Goal: Task Accomplishment & Management: Manage account settings

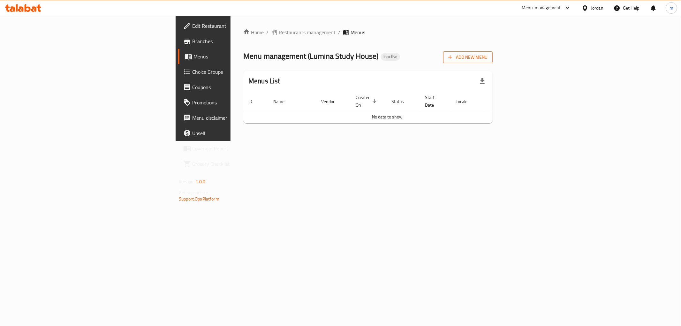
click at [488, 59] on span "Add New Menu" at bounding box center [468, 57] width 39 height 8
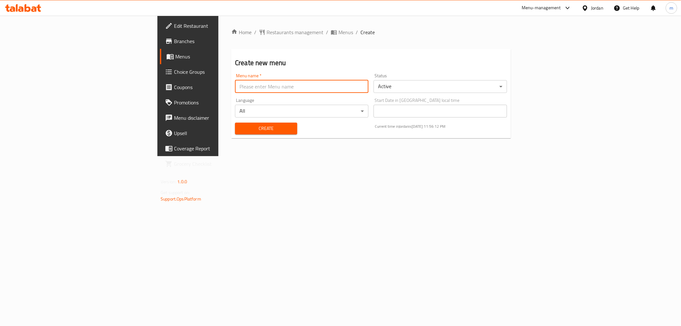
click at [235, 88] on input "text" at bounding box center [302, 86] width 134 height 13
type input "maram 11"
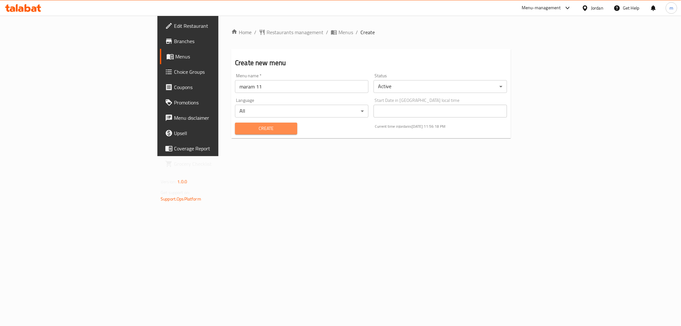
click at [235, 123] on button "Create" at bounding box center [266, 129] width 62 height 12
click at [175, 56] on span "Menus" at bounding box center [220, 57] width 91 height 8
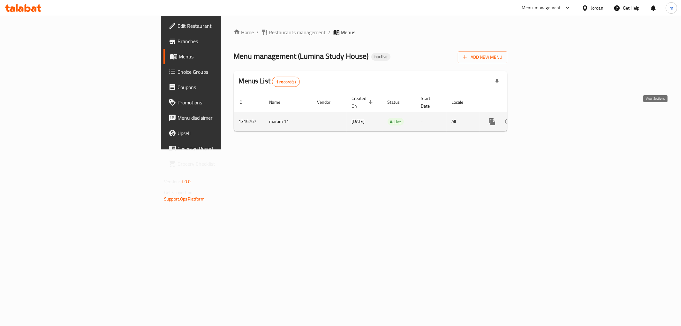
click at [546, 117] on link "enhanced table" at bounding box center [538, 121] width 15 height 15
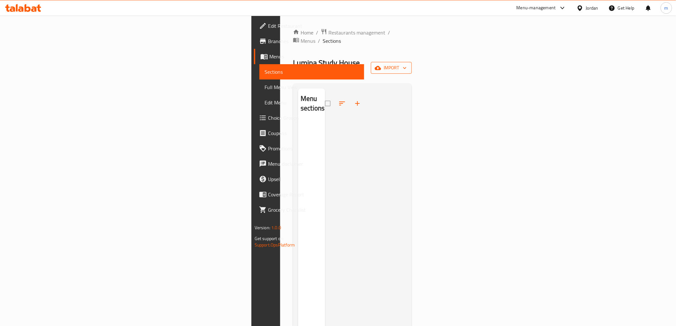
click at [407, 64] on span "import" at bounding box center [391, 68] width 31 height 8
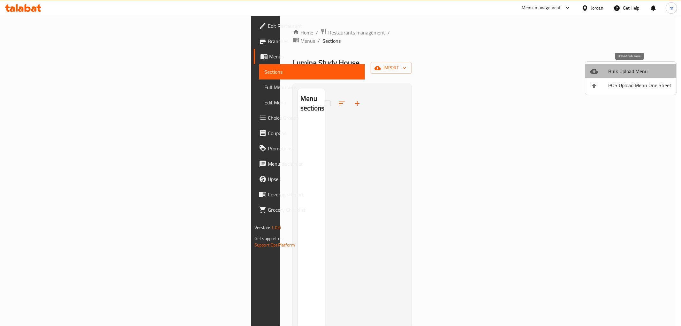
click at [641, 70] on span "Bulk Upload Menu" at bounding box center [640, 71] width 63 height 8
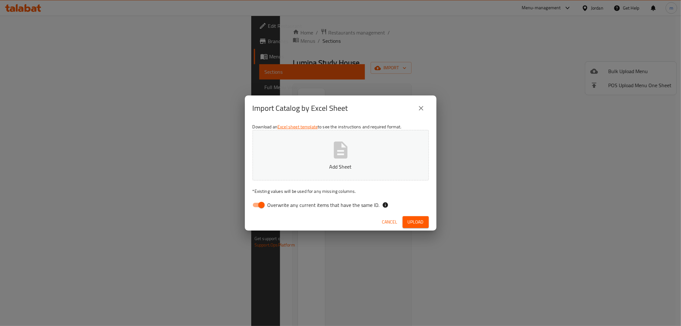
click at [270, 204] on span "Overwrite any current items that have the same ID." at bounding box center [324, 205] width 112 height 8
click at [270, 204] on input "Overwrite any current items that have the same ID." at bounding box center [261, 205] width 36 height 12
checkbox input "false"
click at [352, 163] on p "Add Sheet" at bounding box center [341, 167] width 157 height 8
click at [417, 220] on span "Upload" at bounding box center [416, 222] width 16 height 8
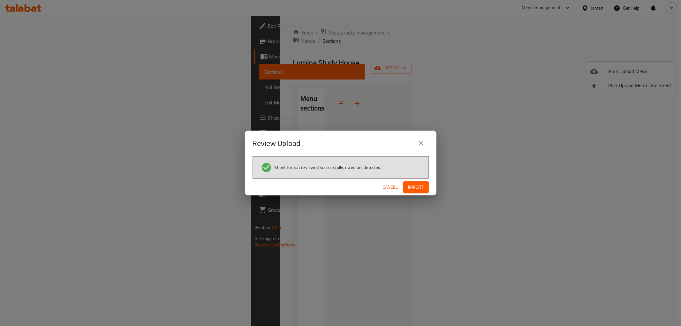
click at [417, 186] on span "Import" at bounding box center [416, 187] width 15 height 8
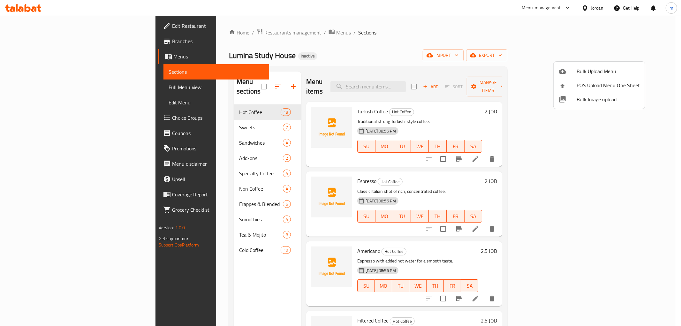
click at [497, 58] on div at bounding box center [340, 163] width 681 height 326
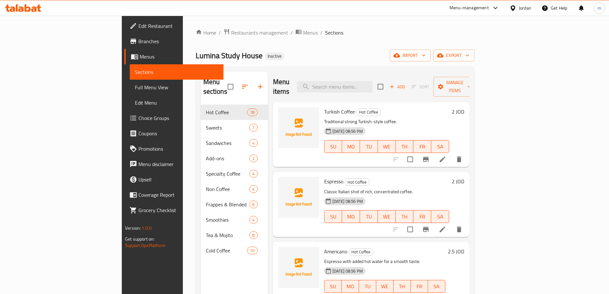
click at [135, 89] on span "Full Menu View" at bounding box center [176, 87] width 83 height 8
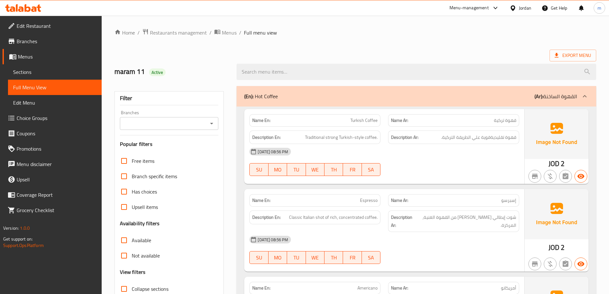
scroll to position [128, 0]
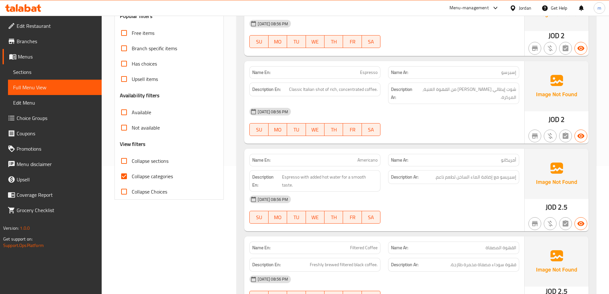
click at [129, 174] on input "Collapse categories" at bounding box center [123, 175] width 15 height 15
checkbox input "false"
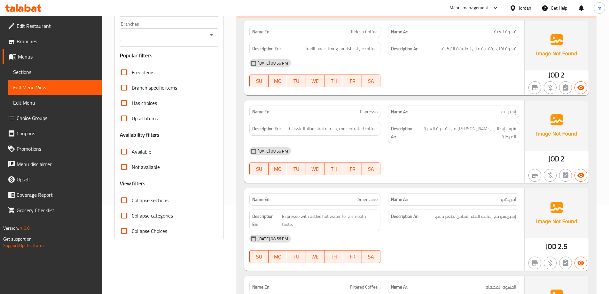
scroll to position [0, 0]
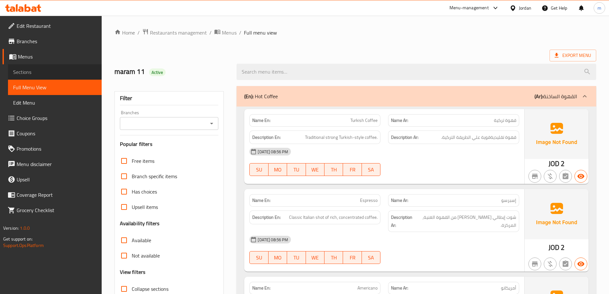
click at [53, 71] on span "Sections" at bounding box center [54, 72] width 83 height 8
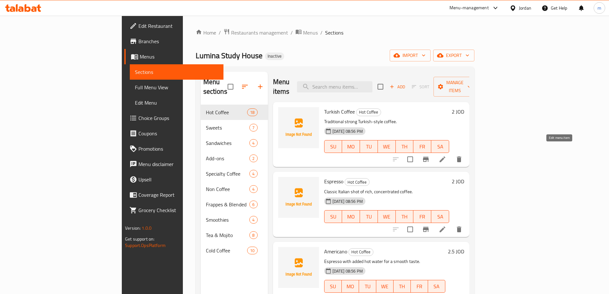
click at [446, 155] on icon at bounding box center [442, 159] width 8 height 8
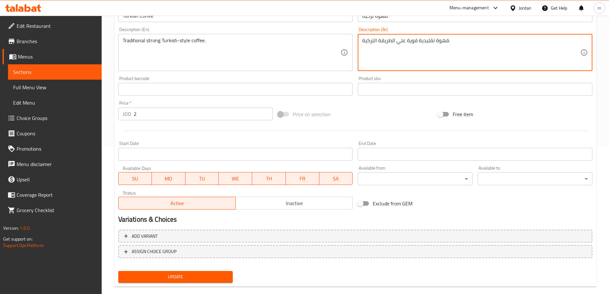
scroll to position [158, 0]
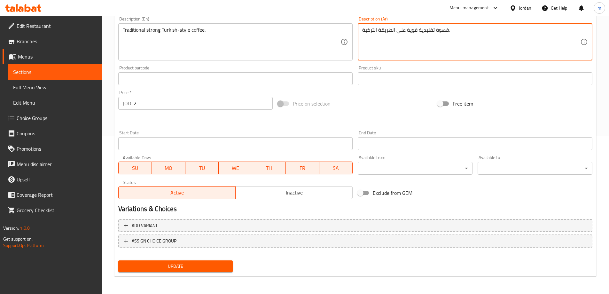
type textarea "قهوة تقليدية قوية علي الطريقة التركية."
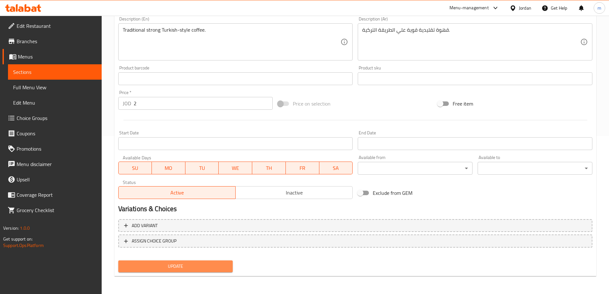
click at [179, 265] on span "Update" at bounding box center [175, 266] width 104 height 8
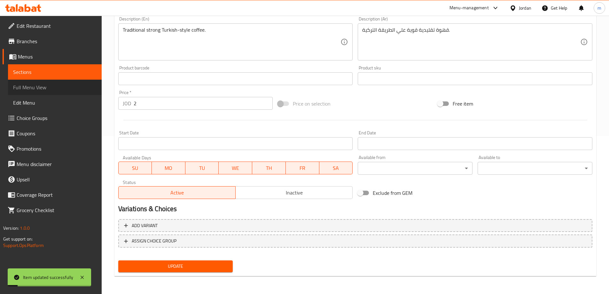
click at [53, 84] on span "Full Menu View" at bounding box center [54, 87] width 83 height 8
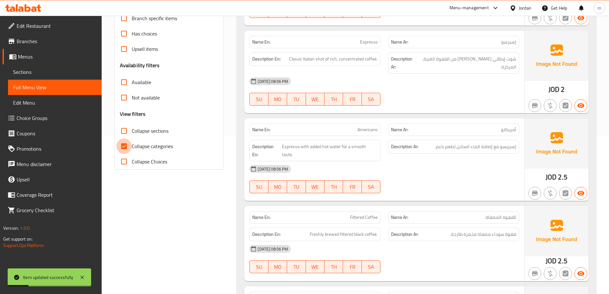
click at [126, 141] on input "Collapse categories" at bounding box center [123, 145] width 15 height 15
checkbox input "false"
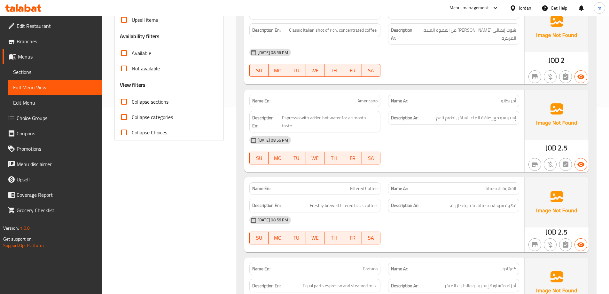
scroll to position [256, 0]
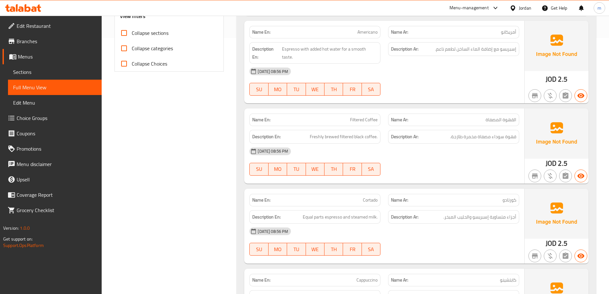
click at [65, 73] on span "Sections" at bounding box center [54, 72] width 83 height 8
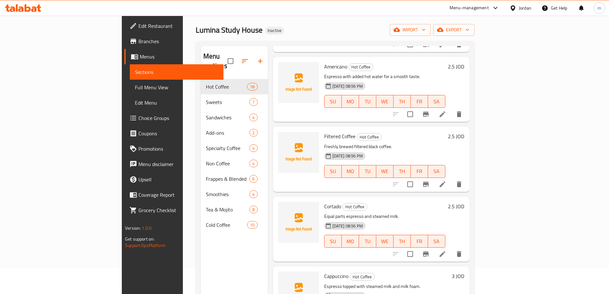
scroll to position [160, 0]
click at [451, 178] on li at bounding box center [442, 184] width 18 height 12
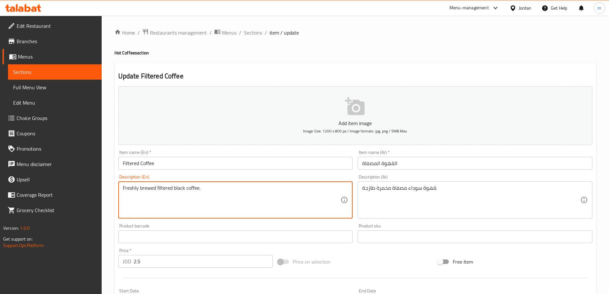
click at [145, 190] on textarea "Freshly brewed filtered black coffee." at bounding box center [232, 200] width 218 height 30
click at [319, 193] on textarea "Freshly brewed filtered black coffee." at bounding box center [232, 200] width 218 height 30
click at [58, 86] on span "Full Menu View" at bounding box center [54, 87] width 83 height 8
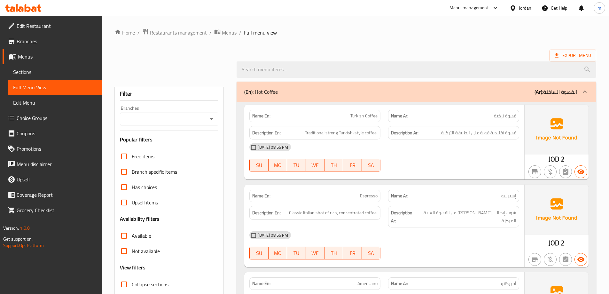
scroll to position [96, 0]
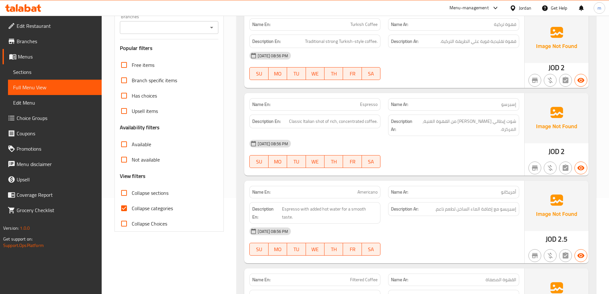
click at [142, 209] on span "Collapse categories" at bounding box center [152, 208] width 41 height 8
click at [132, 209] on input "Collapse categories" at bounding box center [123, 207] width 15 height 15
checkbox input "false"
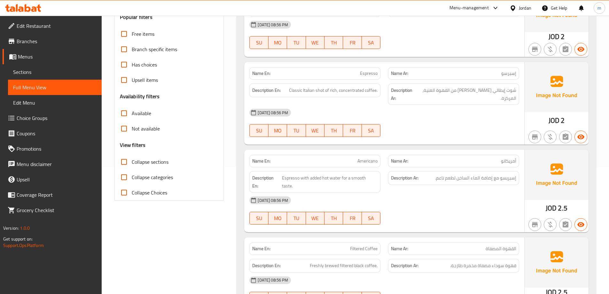
scroll to position [128, 0]
click at [158, 162] on span "Collapse sections" at bounding box center [150, 161] width 37 height 8
click at [132, 162] on input "Collapse sections" at bounding box center [123, 160] width 15 height 15
checkbox input "true"
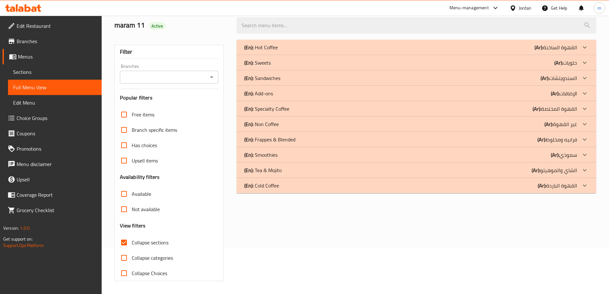
scroll to position [46, 0]
click at [427, 52] on div "(En): Hot Coffee (Ar): القهوة الساخنة" at bounding box center [415, 47] width 359 height 15
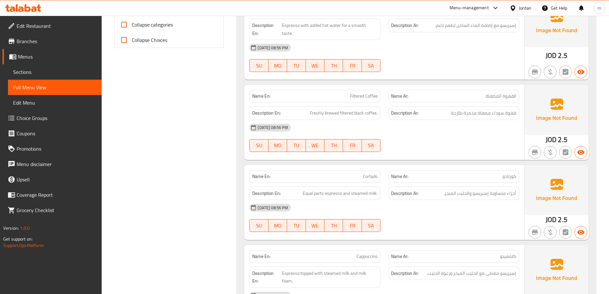
scroll to position [270, 0]
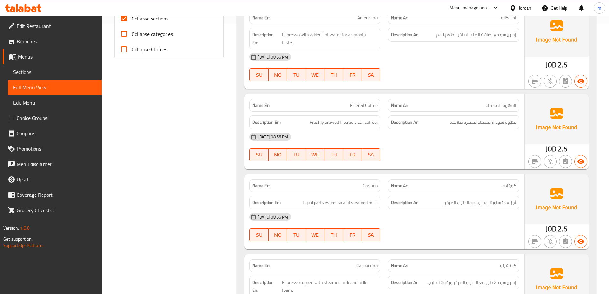
click at [51, 72] on span "Sections" at bounding box center [54, 72] width 83 height 8
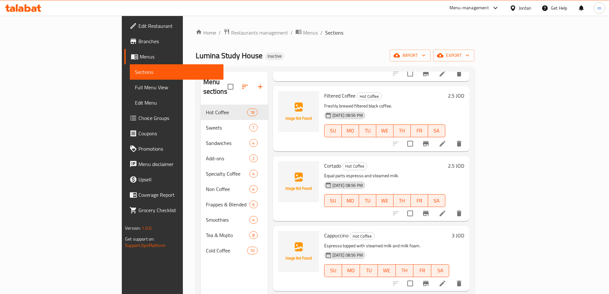
scroll to position [256, 0]
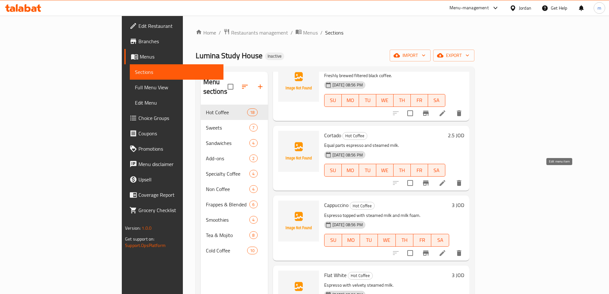
click at [446, 179] on icon at bounding box center [442, 183] width 8 height 8
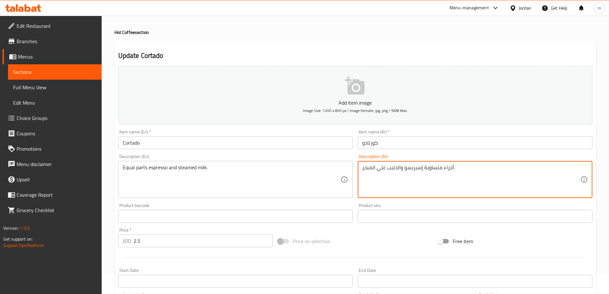
scroll to position [32, 0]
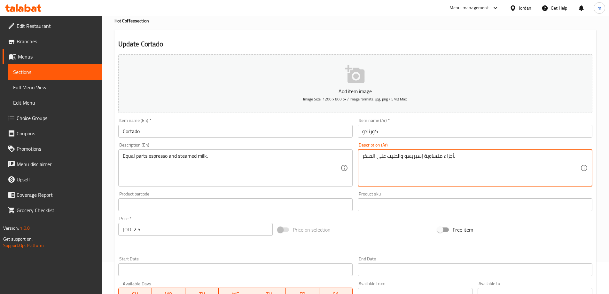
click at [366, 157] on textarea "أجزاء متساوية إسبريسو والحليب علي المبخر." at bounding box center [471, 168] width 218 height 30
click at [365, 158] on textarea "أجزاء متساوية إسبريسو والحليب علي البخر." at bounding box center [471, 168] width 218 height 30
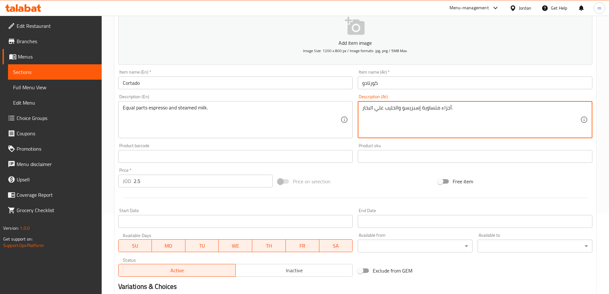
scroll to position [158, 0]
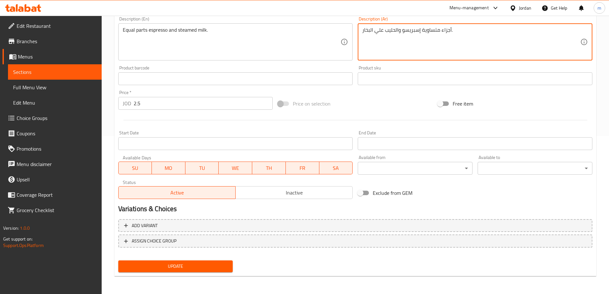
type textarea "أجزاء متساوية إسبريسو والحليب علي البخار."
click at [219, 269] on span "Update" at bounding box center [175, 266] width 104 height 8
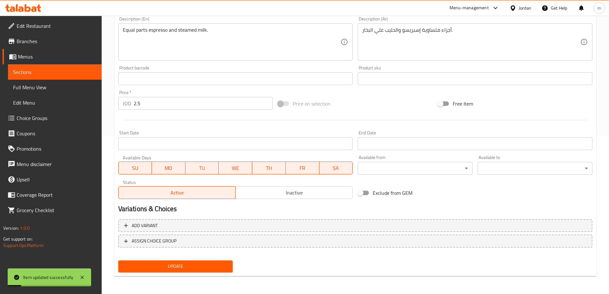
click at [82, 69] on span "Sections" at bounding box center [54, 72] width 83 height 8
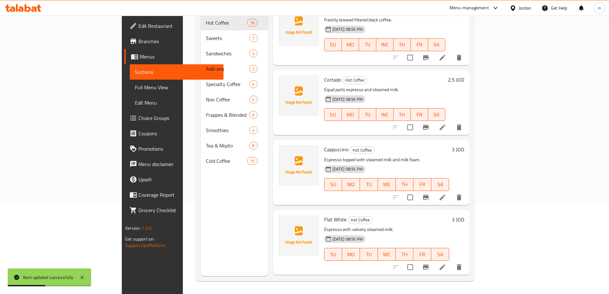
scroll to position [224, 0]
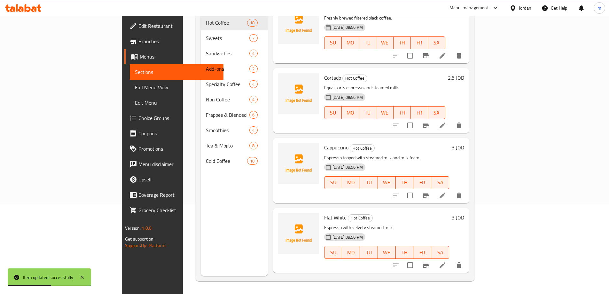
click at [446, 191] on icon at bounding box center [442, 195] width 8 height 8
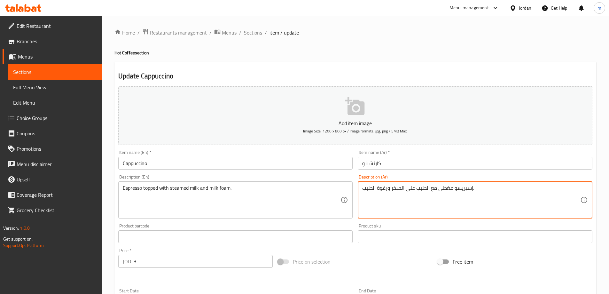
click at [396, 191] on textarea "إسبريسو مغطى مع الحليب علي المبخر ورغوة الحليب." at bounding box center [471, 200] width 218 height 30
click at [395, 191] on textarea "إسبريسو مغطى مع الحليب علي البخر ورغوة الحليب." at bounding box center [471, 200] width 218 height 30
click at [394, 191] on textarea "إسبريسو مغطى مع الحليب علي البخر ورغوة الحليب." at bounding box center [471, 200] width 218 height 30
click at [485, 195] on textarea "إسبريسو مغطى مع الحليب علي البخار ورغوة الحليب." at bounding box center [471, 200] width 218 height 30
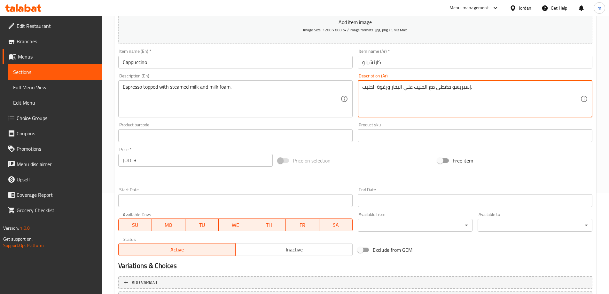
scroll to position [158, 0]
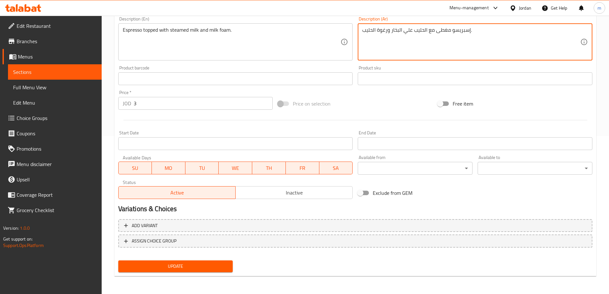
type textarea "إسبريسو مغطى مع الحليب علي البخار ورغوة الحليب."
click at [203, 261] on button "Update" at bounding box center [175, 266] width 115 height 12
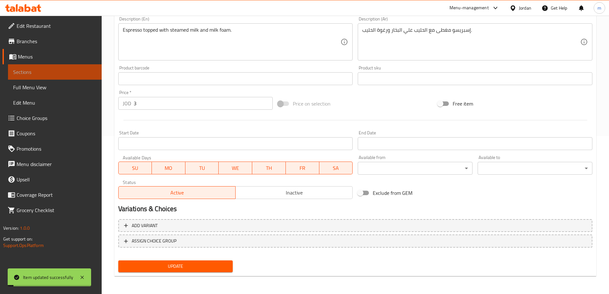
click at [89, 75] on span "Sections" at bounding box center [54, 72] width 83 height 8
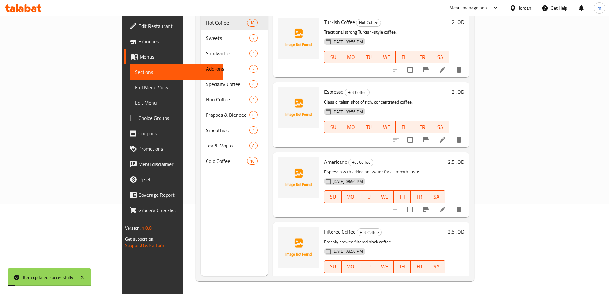
scroll to position [89, 0]
click at [135, 89] on span "Full Menu View" at bounding box center [176, 87] width 83 height 8
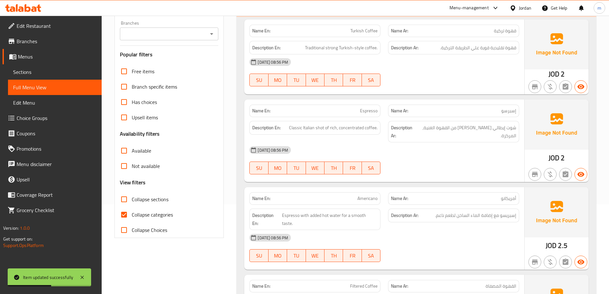
click at [154, 216] on span "Collapse categories" at bounding box center [152, 215] width 41 height 8
click at [132, 216] on input "Collapse categories" at bounding box center [123, 214] width 15 height 15
checkbox input "false"
click at [155, 198] on span "Collapse sections" at bounding box center [150, 199] width 37 height 8
click at [132, 198] on input "Collapse sections" at bounding box center [123, 198] width 15 height 15
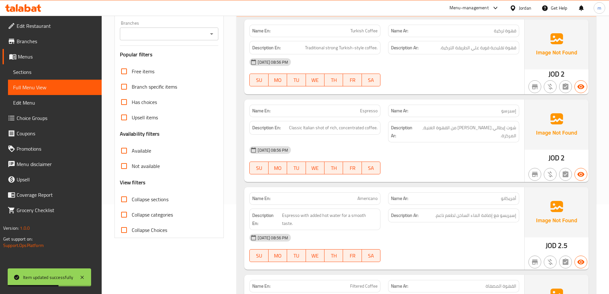
checkbox input "true"
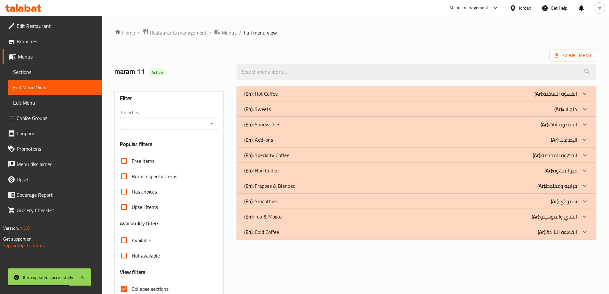
click at [375, 94] on div "(En): Hot Coffee (Ar): القهوة الساخنة" at bounding box center [410, 94] width 333 height 8
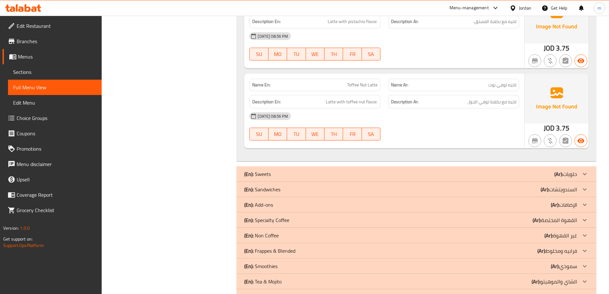
scroll to position [1418, 0]
click at [338, 165] on div "(En): Sweets (Ar): حلويات" at bounding box center [415, 172] width 359 height 15
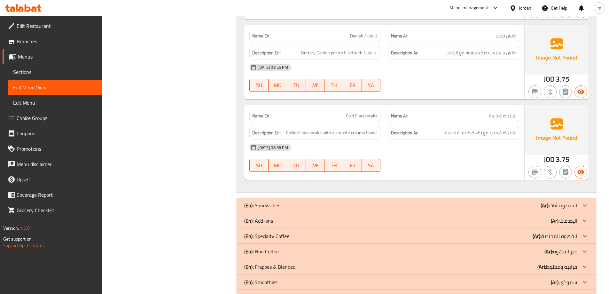
scroll to position [1999, 0]
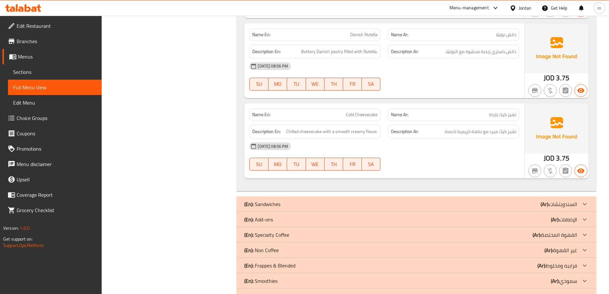
click at [296, 200] on div "(En): Sandwiches (Ar): السندويتشات" at bounding box center [410, 204] width 333 height 8
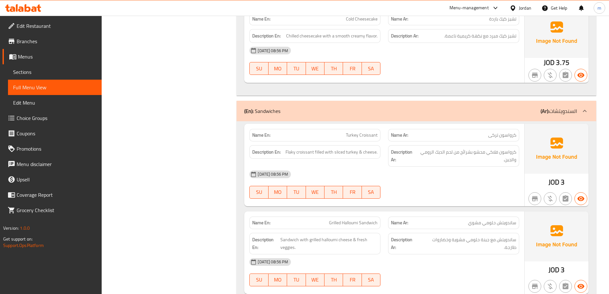
scroll to position [2094, 0]
click at [66, 75] on span "Sections" at bounding box center [54, 72] width 83 height 8
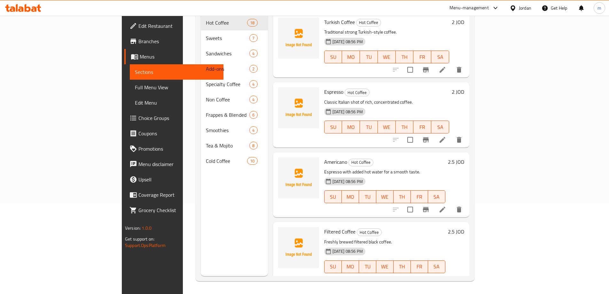
scroll to position [89, 0]
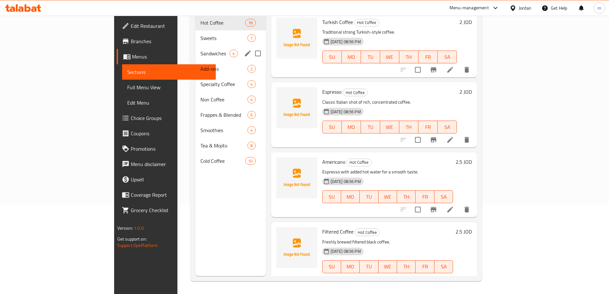
click at [200, 50] on span "Sandwiches" at bounding box center [214, 54] width 29 height 8
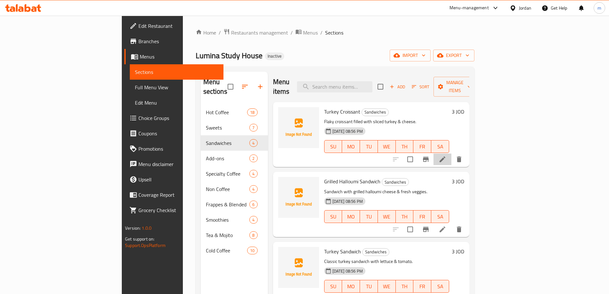
click at [451, 153] on li at bounding box center [442, 159] width 18 height 12
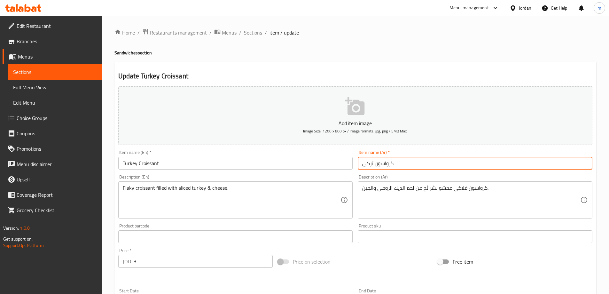
click at [361, 164] on input "كرواسون تركى" at bounding box center [474, 163] width 234 height 13
click at [406, 167] on input "كرواسون تركى" at bounding box center [474, 163] width 234 height 13
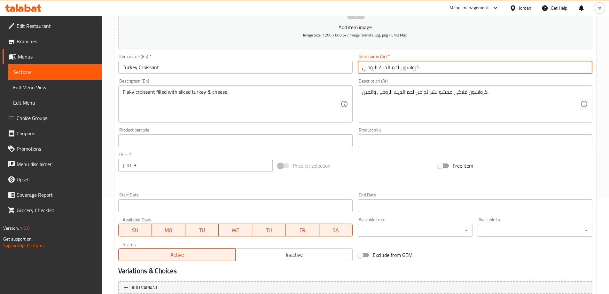
scroll to position [158, 0]
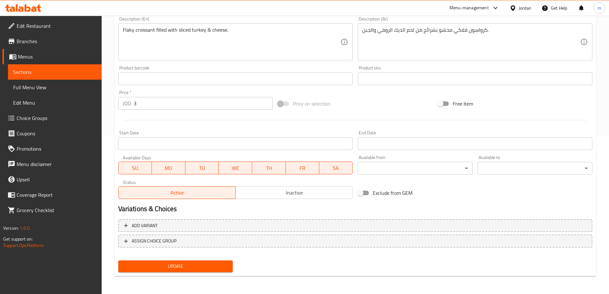
type input "كرواسون لحم الديك الرومي"
click at [204, 265] on span "Update" at bounding box center [175, 266] width 104 height 8
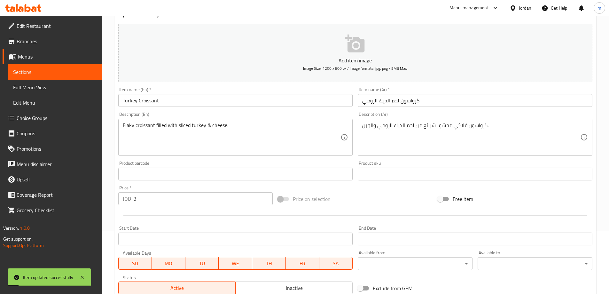
scroll to position [62, 0]
click at [67, 85] on span "Full Menu View" at bounding box center [54, 87] width 83 height 8
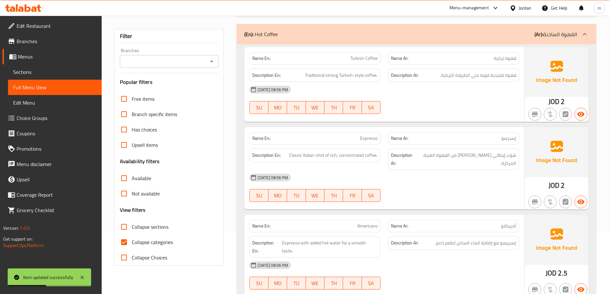
click at [133, 243] on span "Collapse categories" at bounding box center [152, 242] width 41 height 8
click at [132, 243] on input "Collapse categories" at bounding box center [123, 241] width 15 height 15
checkbox input "false"
click at [149, 228] on span "Collapse sections" at bounding box center [150, 227] width 37 height 8
click at [132, 228] on input "Collapse sections" at bounding box center [123, 226] width 15 height 15
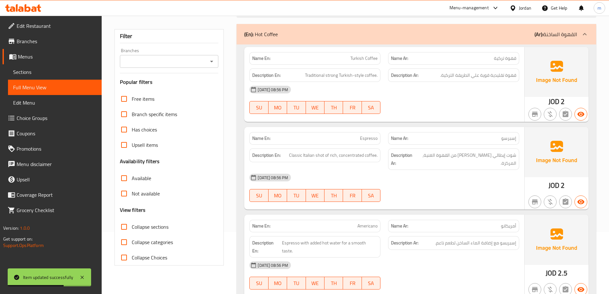
checkbox input "true"
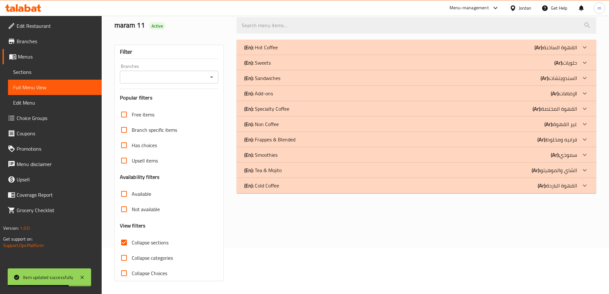
scroll to position [46, 0]
click at [294, 79] on div "(En): Sandwiches (Ar): السندويتشات" at bounding box center [410, 78] width 333 height 8
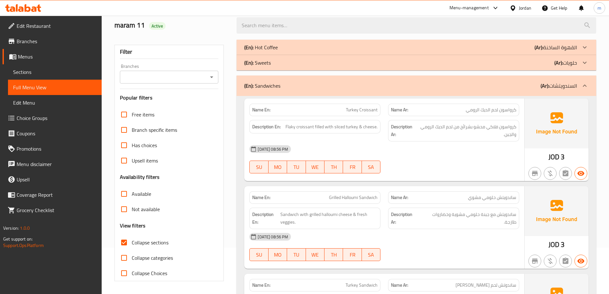
click at [53, 74] on span "Sections" at bounding box center [54, 72] width 83 height 8
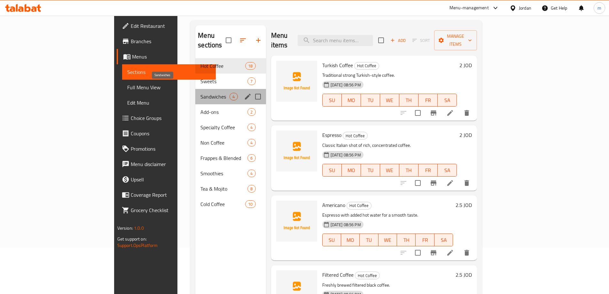
click at [200, 93] on span "Sandwiches" at bounding box center [214, 97] width 29 height 8
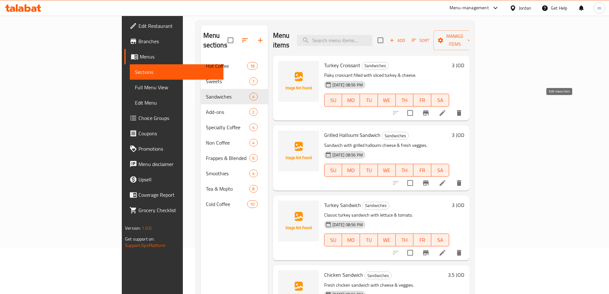
click at [446, 109] on icon at bounding box center [442, 113] width 8 height 8
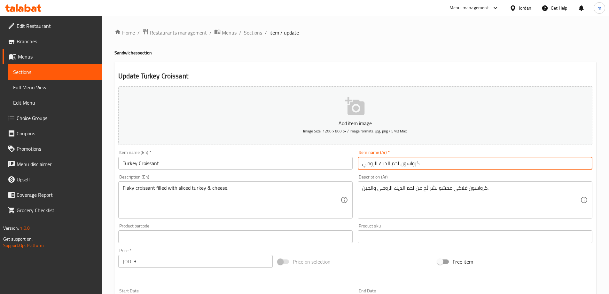
click at [388, 165] on input "كرواسون لحم الديك الرومي" at bounding box center [474, 163] width 234 height 13
click at [374, 165] on input "كرواسون لحم ديك الرومي" at bounding box center [474, 163] width 234 height 13
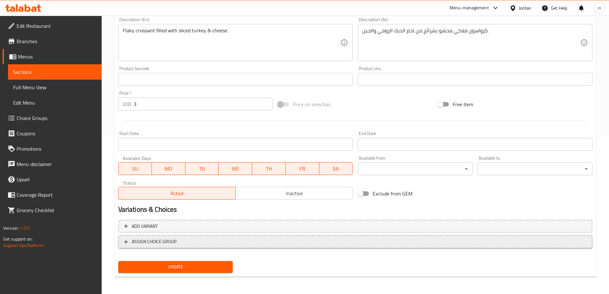
scroll to position [158, 0]
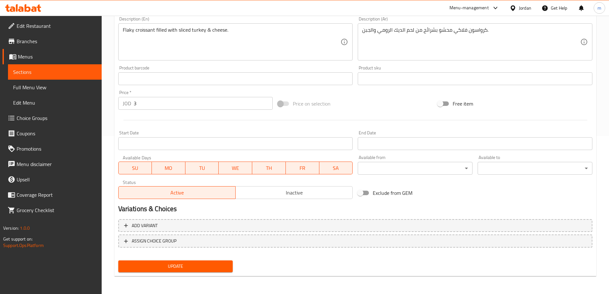
type input "كرواسون لحم [PERSON_NAME]"
click at [189, 263] on span "Update" at bounding box center [175, 266] width 104 height 8
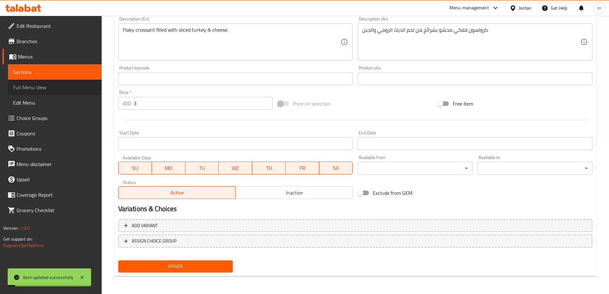
click at [69, 86] on span "Full Menu View" at bounding box center [54, 87] width 83 height 8
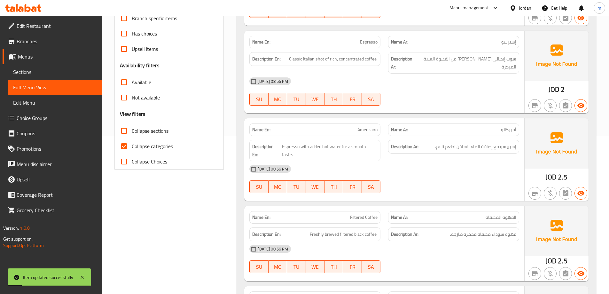
click at [134, 145] on span "Collapse categories" at bounding box center [152, 146] width 41 height 8
click at [132, 145] on input "Collapse categories" at bounding box center [123, 145] width 15 height 15
checkbox input "false"
click at [153, 131] on span "Collapse sections" at bounding box center [150, 131] width 37 height 8
click at [132, 131] on input "Collapse sections" at bounding box center [123, 130] width 15 height 15
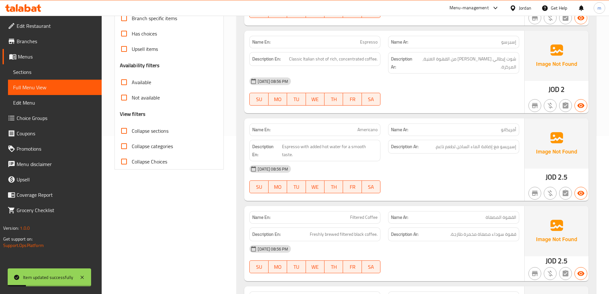
checkbox input "true"
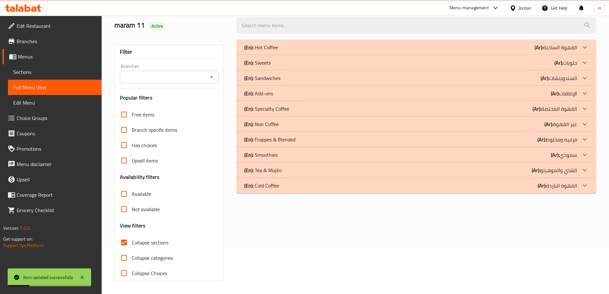
scroll to position [46, 0]
click at [303, 78] on div "(En): Sandwiches (Ar): السندويتشات" at bounding box center [410, 78] width 333 height 8
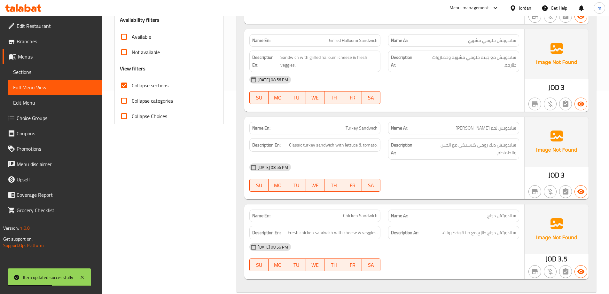
scroll to position [238, 0]
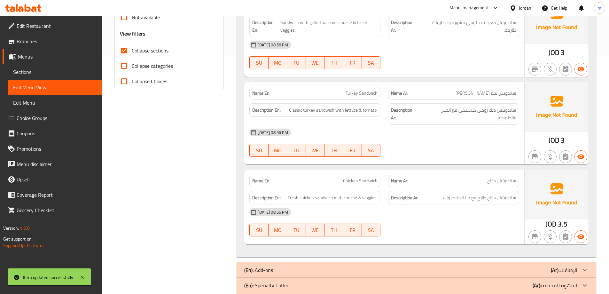
click at [59, 72] on span "Sections" at bounding box center [54, 72] width 83 height 8
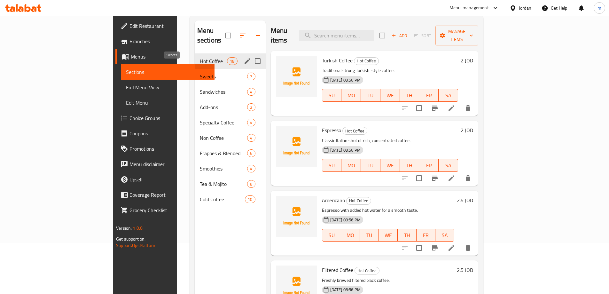
scroll to position [26, 0]
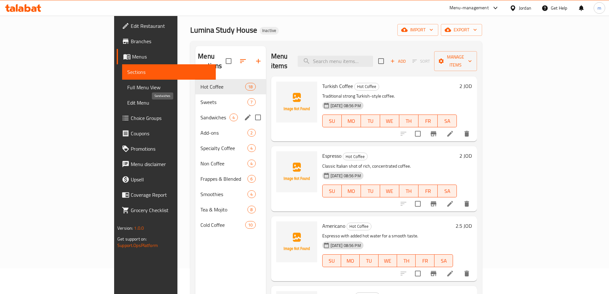
click at [200, 113] on span "Sandwiches" at bounding box center [214, 117] width 29 height 8
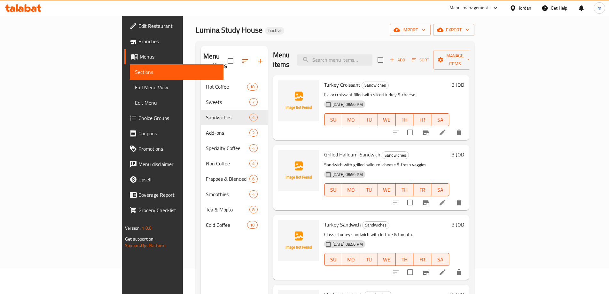
scroll to position [2, 0]
click at [446, 268] on icon at bounding box center [442, 272] width 8 height 8
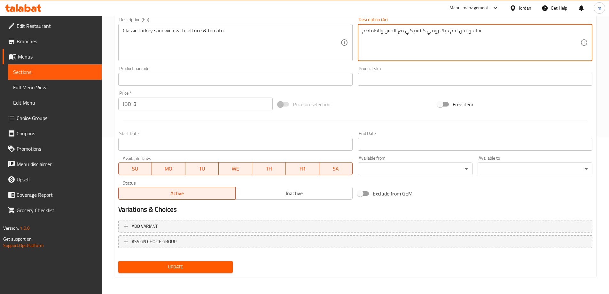
scroll to position [158, 0]
type textarea "ساندويتش لحم ديك رومي كلاسيكي مع الخس والطماطم."
click at [227, 271] on button "Update" at bounding box center [175, 266] width 115 height 12
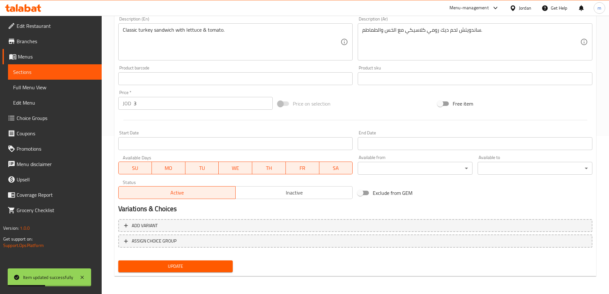
click at [50, 85] on span "Full Menu View" at bounding box center [54, 87] width 83 height 8
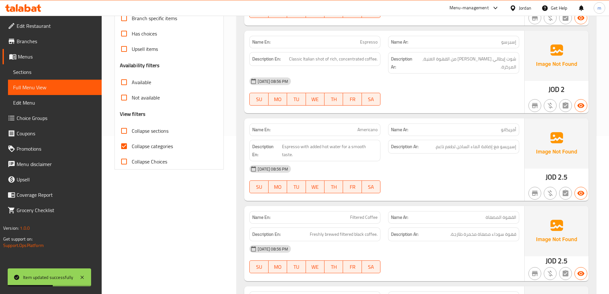
click at [132, 146] on span "Collapse categories" at bounding box center [152, 146] width 41 height 8
click at [132, 146] on input "Collapse categories" at bounding box center [123, 145] width 15 height 15
checkbox input "false"
click at [137, 131] on span "Collapse sections" at bounding box center [150, 131] width 37 height 8
click at [132, 131] on input "Collapse sections" at bounding box center [123, 130] width 15 height 15
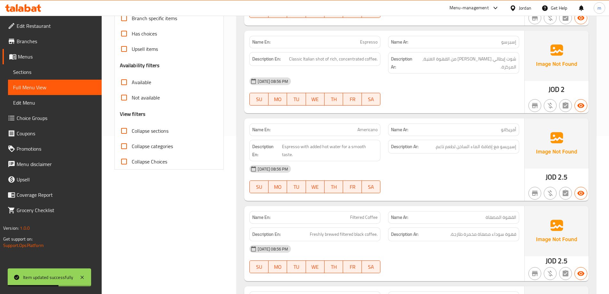
checkbox input "true"
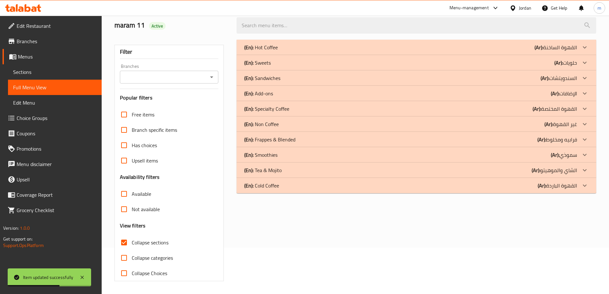
scroll to position [46, 0]
click at [297, 76] on div "(En): Sandwiches (Ar): السندويتشات" at bounding box center [410, 78] width 333 height 8
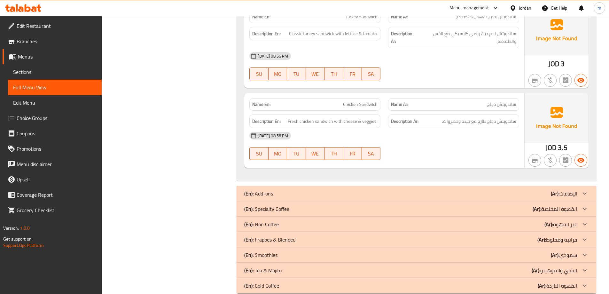
scroll to position [326, 0]
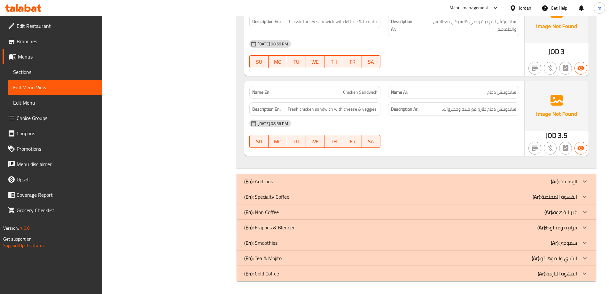
click at [286, 184] on div "(En): Add-ons (Ar): الإضافات" at bounding box center [410, 181] width 333 height 8
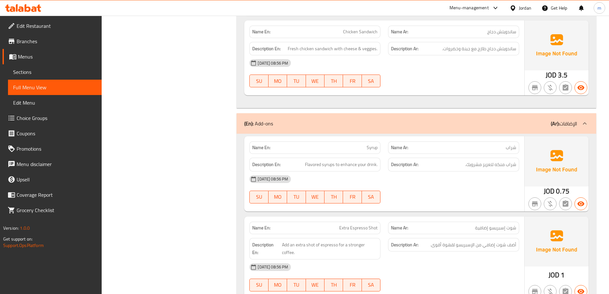
scroll to position [422, 0]
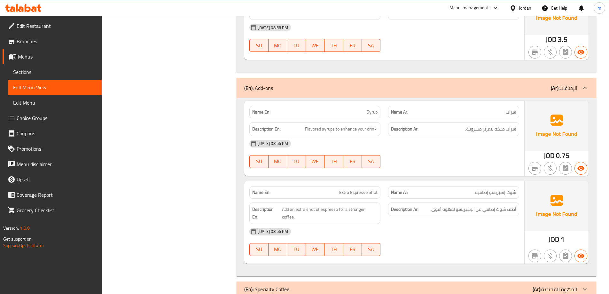
click at [68, 72] on span "Sections" at bounding box center [54, 72] width 83 height 8
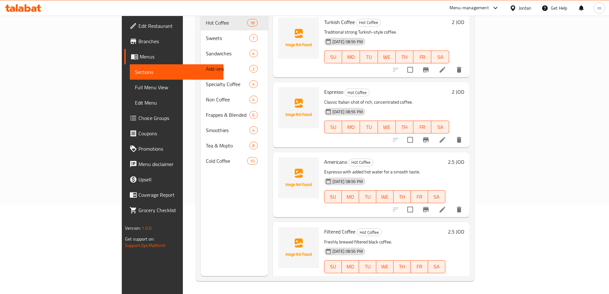
scroll to position [89, 0]
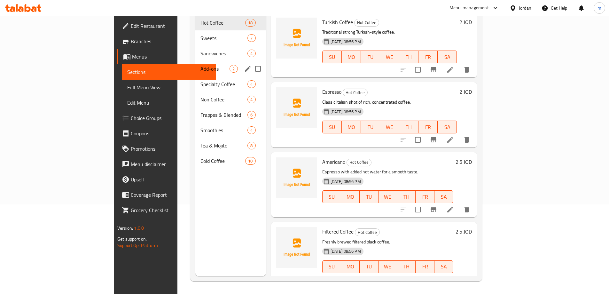
click at [200, 65] on span "Add-ons" at bounding box center [214, 69] width 29 height 8
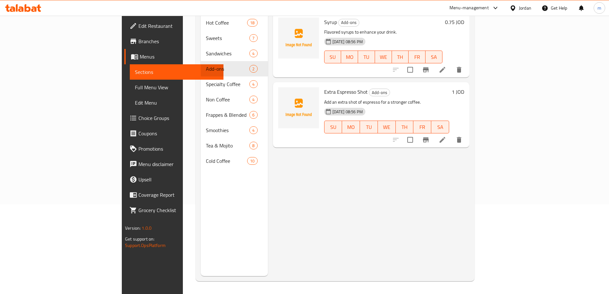
click at [446, 66] on icon at bounding box center [442, 70] width 8 height 8
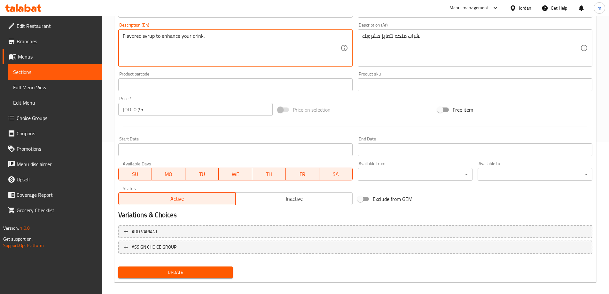
scroll to position [158, 0]
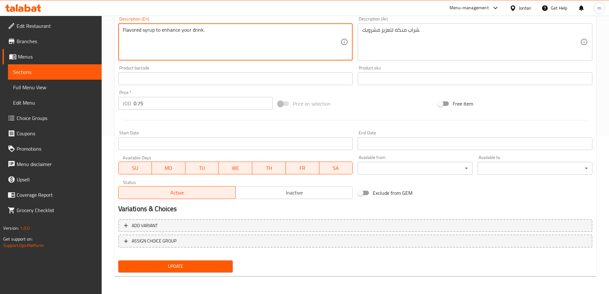
type textarea "Flavored syrup to enhance your drink."
click at [201, 266] on span "Update" at bounding box center [175, 266] width 104 height 8
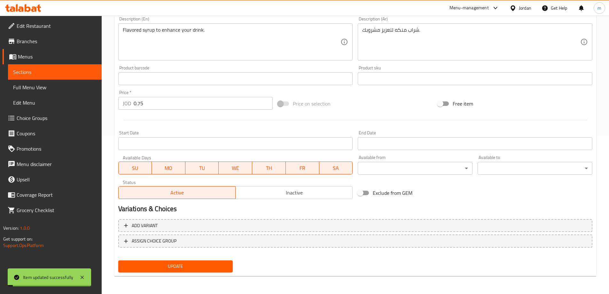
click at [58, 91] on span "Full Menu View" at bounding box center [54, 87] width 83 height 8
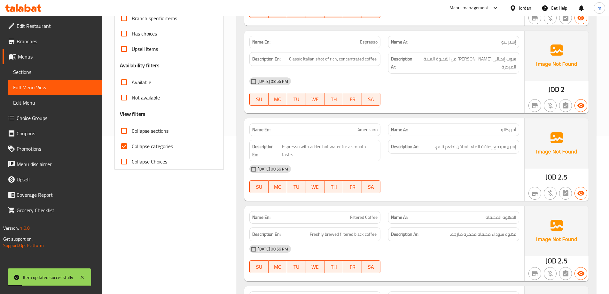
click at [142, 143] on span "Collapse categories" at bounding box center [152, 146] width 41 height 8
click at [132, 143] on input "Collapse categories" at bounding box center [123, 145] width 15 height 15
checkbox input "false"
click at [150, 130] on span "Collapse sections" at bounding box center [150, 131] width 37 height 8
click at [132, 130] on input "Collapse sections" at bounding box center [123, 130] width 15 height 15
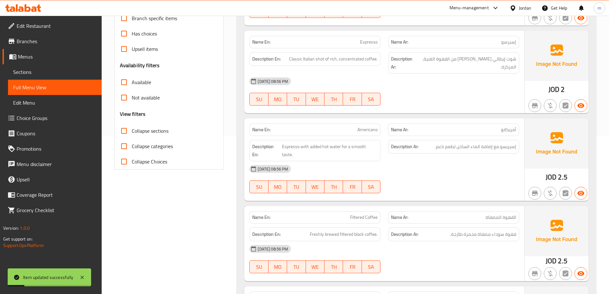
checkbox input "true"
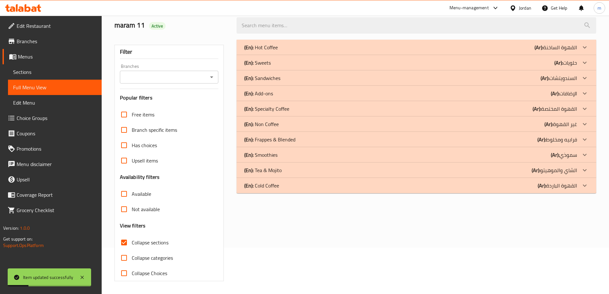
scroll to position [46, 0]
click at [280, 96] on div "(En): Add-ons (Ar): الإضافات" at bounding box center [410, 93] width 333 height 8
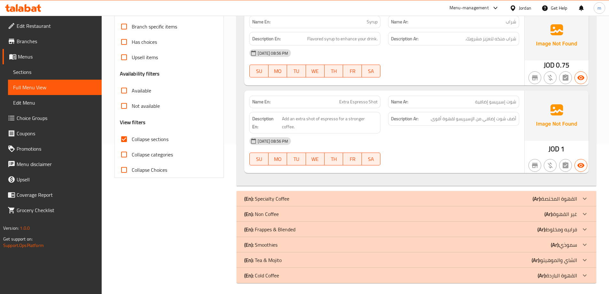
scroll to position [151, 0]
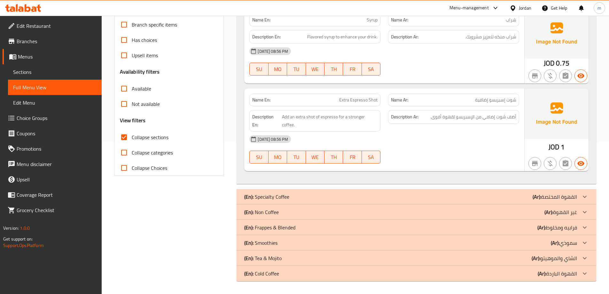
click at [330, 197] on div "(En): Specialty Coffee (Ar): القهوة المختصة" at bounding box center [410, 197] width 333 height 8
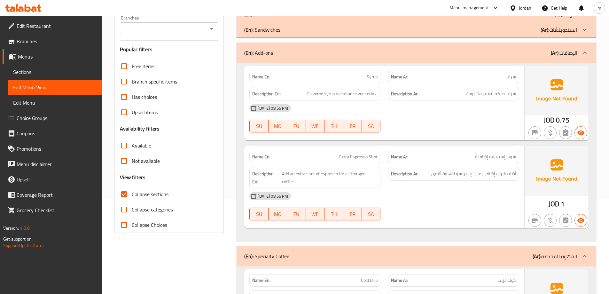
scroll to position [92, 0]
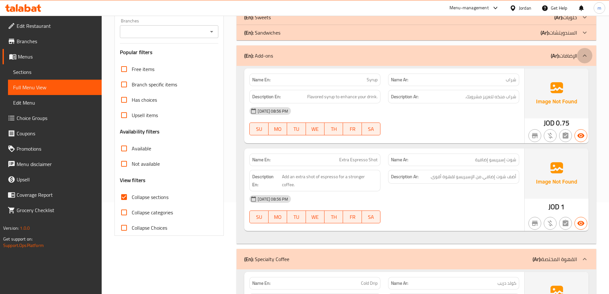
click at [578, 53] on div at bounding box center [584, 55] width 15 height 15
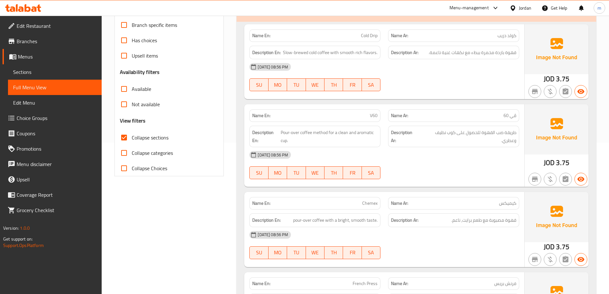
scroll to position [188, 0]
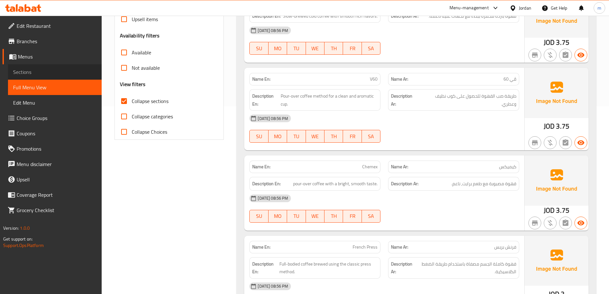
click at [47, 70] on span "Sections" at bounding box center [54, 72] width 83 height 8
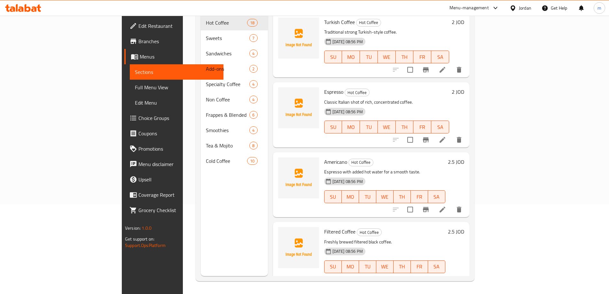
scroll to position [89, 0]
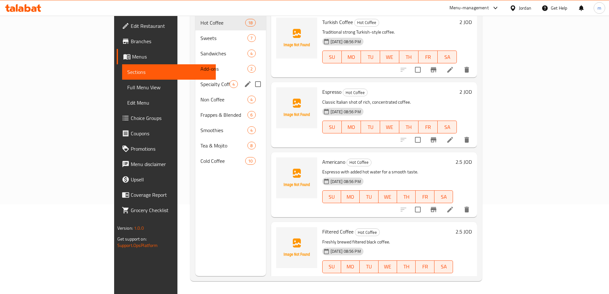
click at [195, 78] on div "Specialty Coffee 4" at bounding box center [230, 83] width 70 height 15
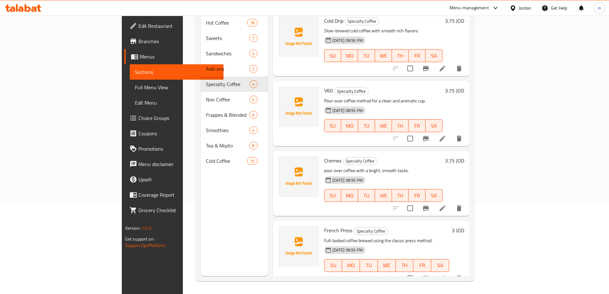
scroll to position [2, 0]
click at [445, 135] on icon at bounding box center [442, 138] width 6 height 6
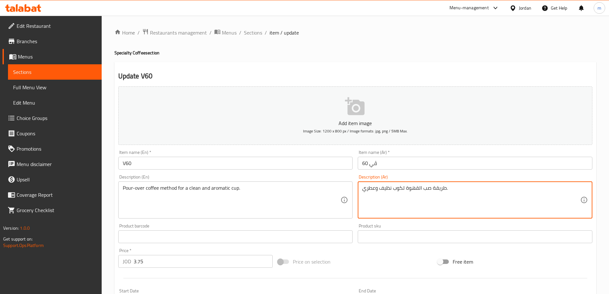
scroll to position [158, 0]
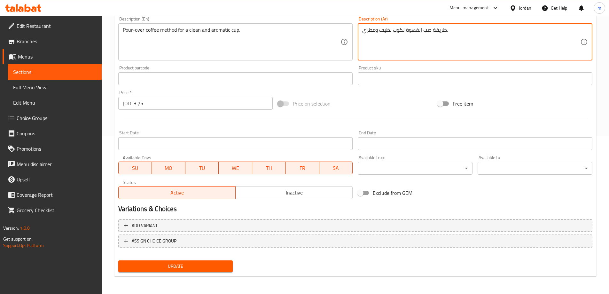
type textarea "طريقة صب القهوة لكوب نظيف وعطري."
click at [199, 265] on span "Update" at bounding box center [175, 266] width 104 height 8
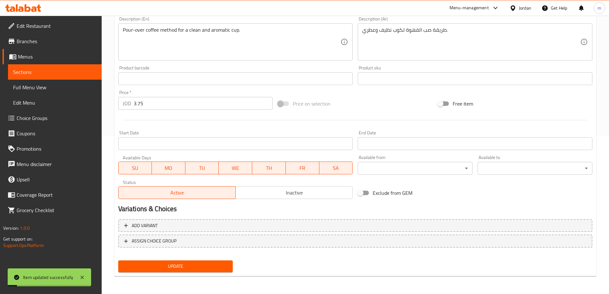
click at [38, 89] on span "Full Menu View" at bounding box center [54, 87] width 83 height 8
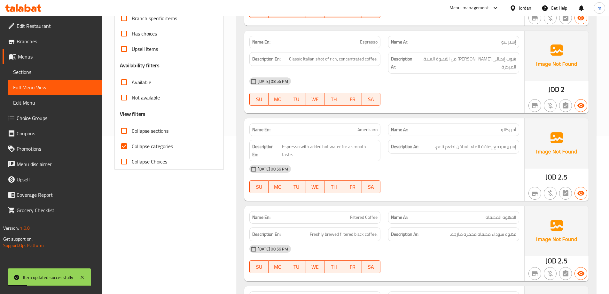
click at [150, 143] on span "Collapse categories" at bounding box center [152, 146] width 41 height 8
click at [132, 143] on input "Collapse categories" at bounding box center [123, 145] width 15 height 15
checkbox input "false"
click at [161, 134] on span "Collapse sections" at bounding box center [150, 131] width 37 height 8
click at [132, 134] on input "Collapse sections" at bounding box center [123, 130] width 15 height 15
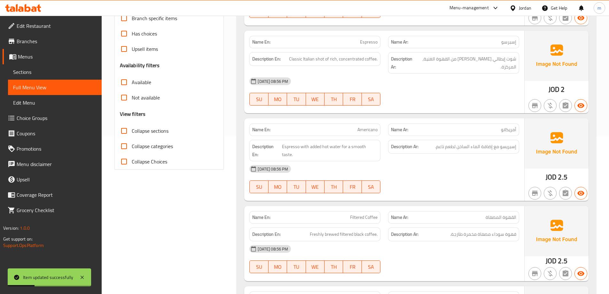
checkbox input "true"
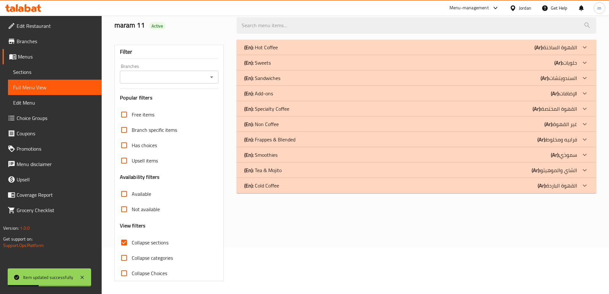
scroll to position [46, 0]
click at [325, 106] on div "(En): Specialty Coffee (Ar): القهوة المختصة" at bounding box center [410, 109] width 333 height 8
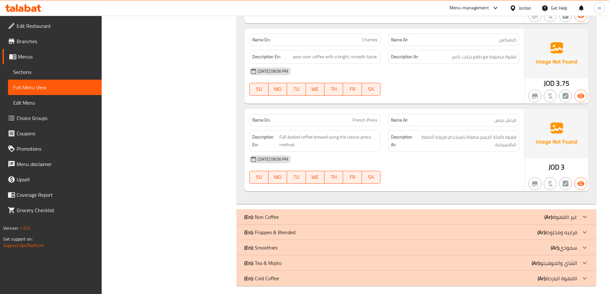
scroll to position [319, 0]
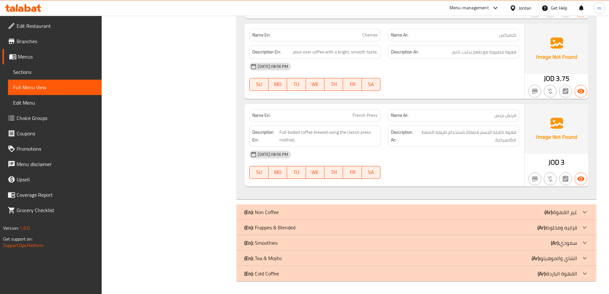
click at [70, 74] on span "Sections" at bounding box center [54, 72] width 83 height 8
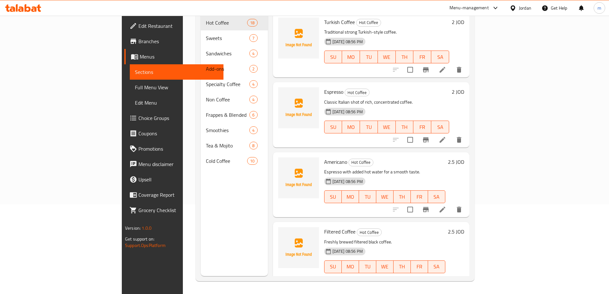
scroll to position [89, 0]
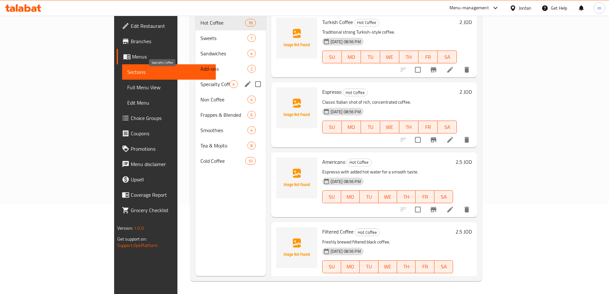
click at [200, 80] on span "Specialty Coffee" at bounding box center [214, 84] width 29 height 8
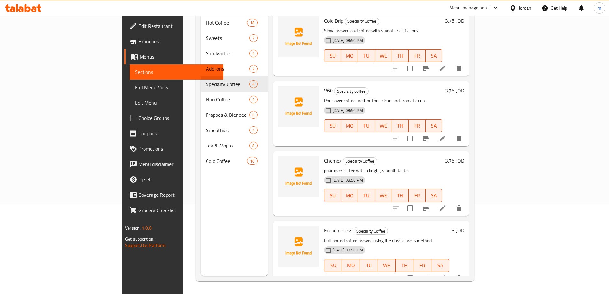
scroll to position [2, 0]
click at [451, 272] on li at bounding box center [442, 278] width 18 height 12
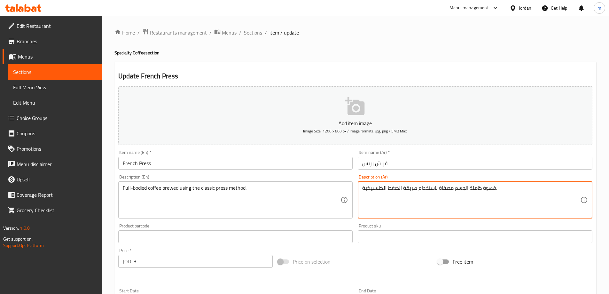
click at [437, 191] on textarea "قهوة كاملة الجسم مصفاة باستخدام طريقة الضغط الكلاسيكية." at bounding box center [471, 200] width 218 height 30
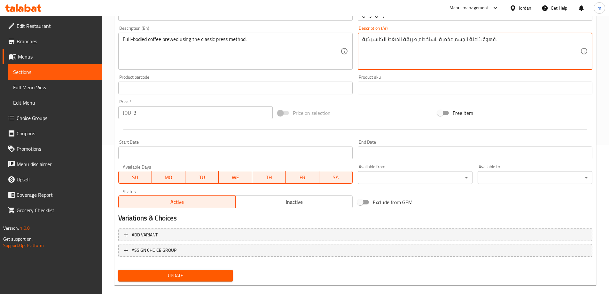
scroll to position [158, 0]
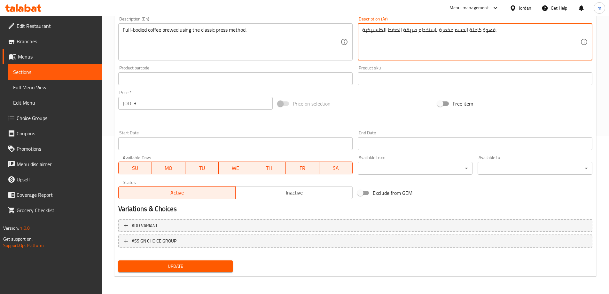
type textarea "قهوة كاملة الجسم مخمرة باستخدام طريقة الضغط الكلاسيكية."
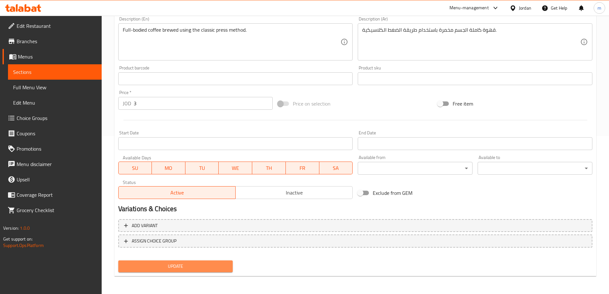
click at [221, 263] on span "Update" at bounding box center [175, 266] width 104 height 8
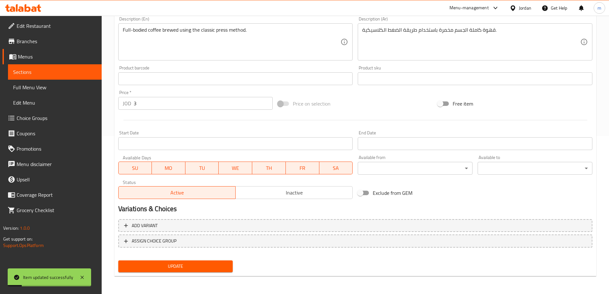
click at [44, 87] on span "Full Menu View" at bounding box center [54, 87] width 83 height 8
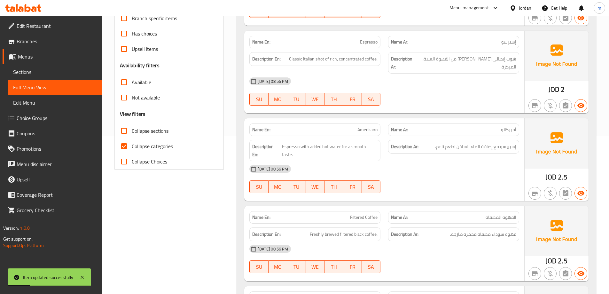
click at [147, 147] on span "Collapse categories" at bounding box center [152, 146] width 41 height 8
click at [132, 147] on input "Collapse categories" at bounding box center [123, 145] width 15 height 15
checkbox input "false"
click at [158, 130] on span "Collapse sections" at bounding box center [150, 131] width 37 height 8
click at [132, 130] on input "Collapse sections" at bounding box center [123, 130] width 15 height 15
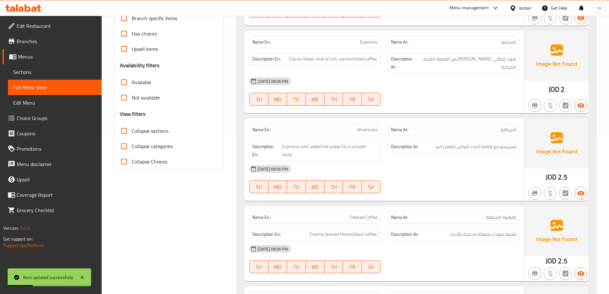
checkbox input "true"
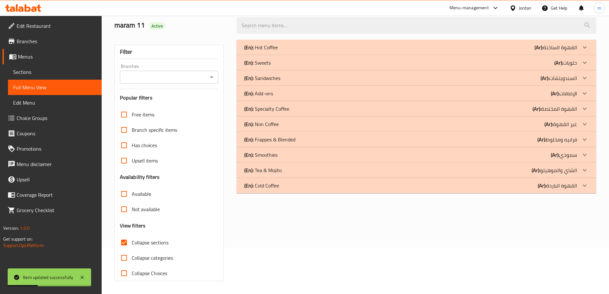
scroll to position [46, 0]
click at [317, 109] on div "(En): Specialty Coffee (Ar): القهوة المختصة" at bounding box center [410, 109] width 333 height 8
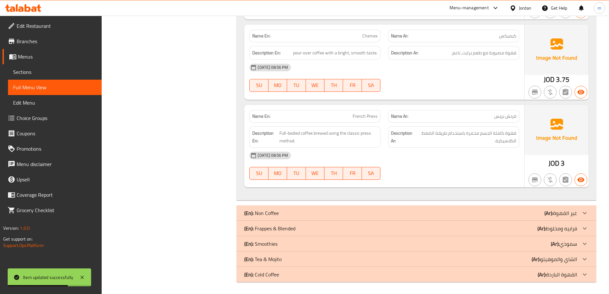
scroll to position [319, 0]
click at [357, 209] on div "(En): Non Coffee (Ar): غير القهوة" at bounding box center [410, 212] width 333 height 8
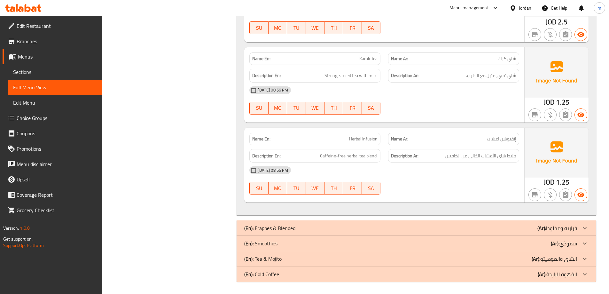
scroll to position [659, 0]
click at [423, 224] on div "(En): Frappes & Blended (Ar): فرابيه ومخلوط" at bounding box center [410, 227] width 333 height 8
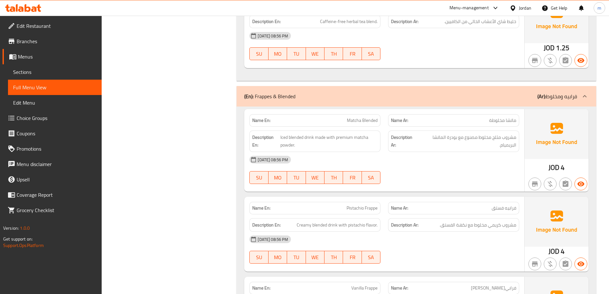
scroll to position [851, 0]
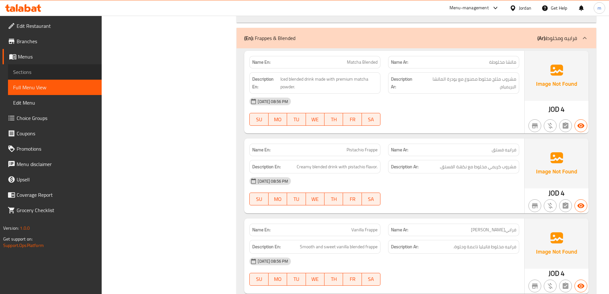
click at [56, 72] on span "Sections" at bounding box center [54, 72] width 83 height 8
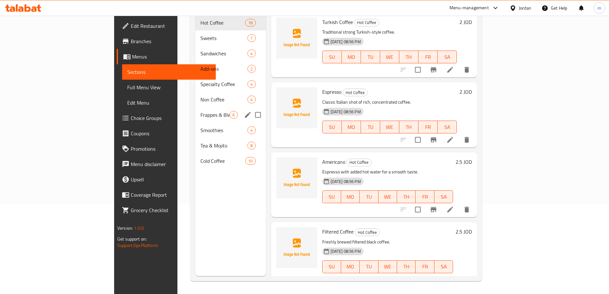
click at [195, 107] on div "Frappes & Blended 6" at bounding box center [230, 114] width 70 height 15
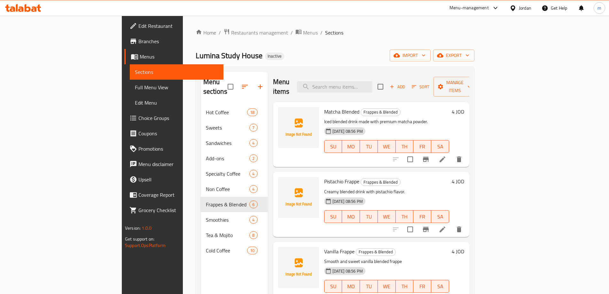
click at [446, 155] on icon at bounding box center [442, 159] width 8 height 8
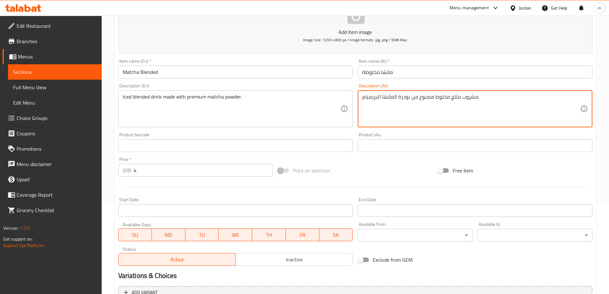
scroll to position [158, 0]
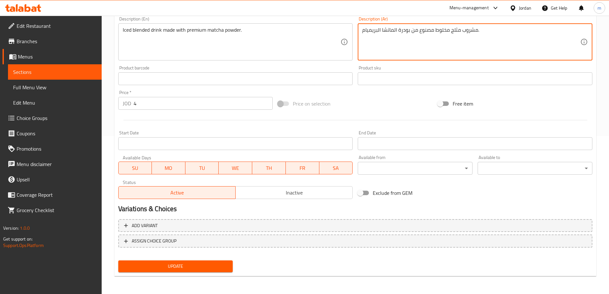
type textarea "مشروب مثلج مخلوط مصنوع من بودرة الماتشا البريميام."
click at [221, 265] on span "Update" at bounding box center [175, 266] width 104 height 8
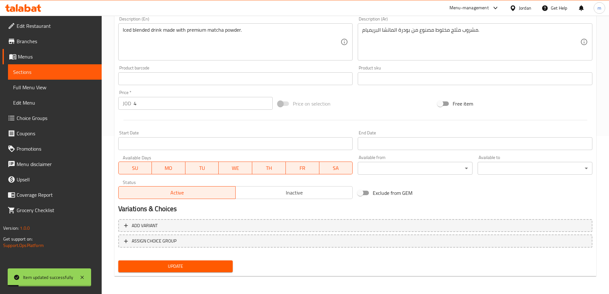
click at [87, 85] on span "Full Menu View" at bounding box center [54, 87] width 83 height 8
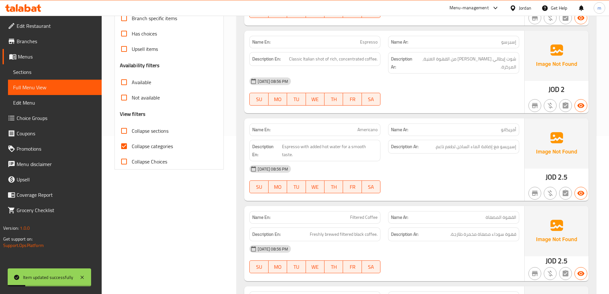
click at [146, 149] on span "Collapse categories" at bounding box center [152, 146] width 41 height 8
click at [132, 149] on input "Collapse categories" at bounding box center [123, 145] width 15 height 15
checkbox input "false"
click at [127, 132] on input "Collapse sections" at bounding box center [123, 130] width 15 height 15
checkbox input "true"
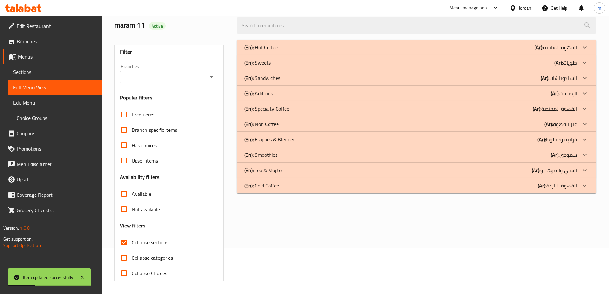
scroll to position [46, 0]
click at [308, 138] on div "(En): Frappes & Blended (Ar): فرابيه ومخلوط" at bounding box center [410, 139] width 333 height 8
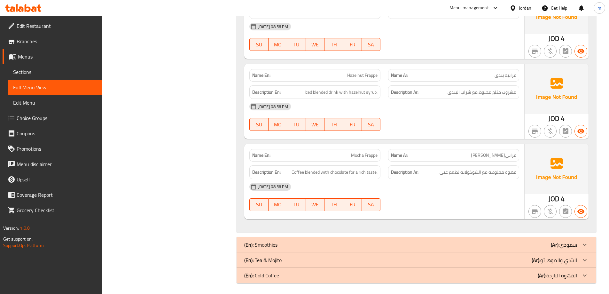
scroll to position [472, 0]
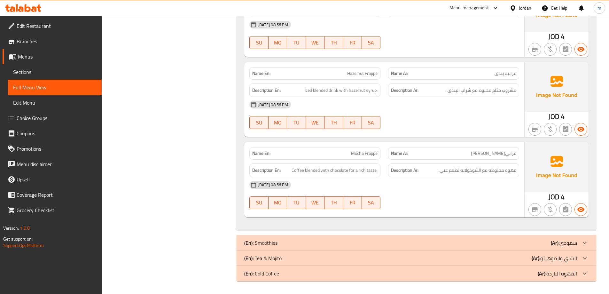
click at [332, 241] on div "(En): Smoothies (Ar): سموذي" at bounding box center [410, 243] width 333 height 8
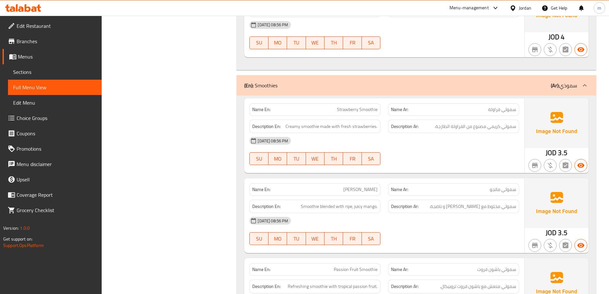
scroll to position [695, 0]
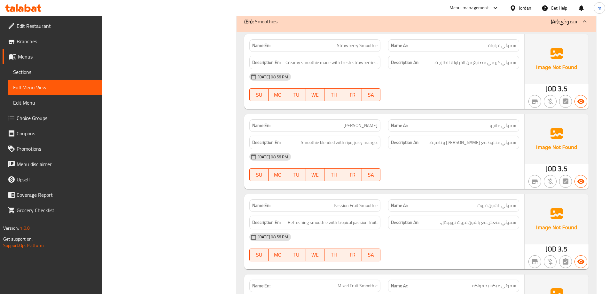
click at [59, 74] on span "Sections" at bounding box center [54, 72] width 83 height 8
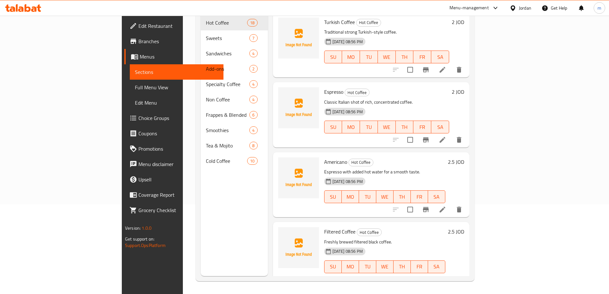
scroll to position [89, 0]
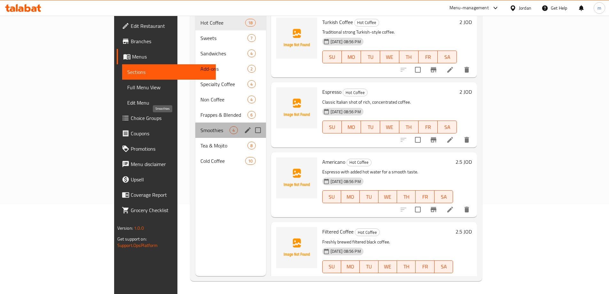
click at [200, 126] on span "Smoothies" at bounding box center [214, 130] width 29 height 8
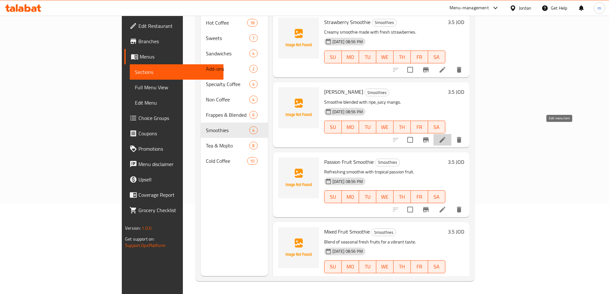
click at [446, 136] on icon at bounding box center [442, 140] width 8 height 8
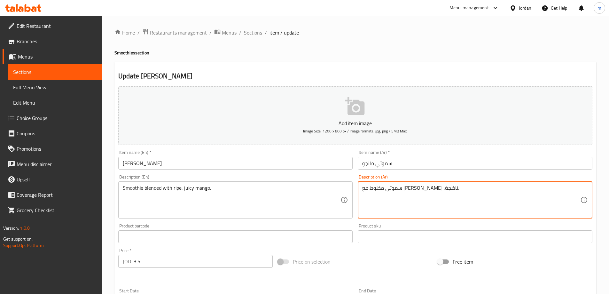
click at [376, 189] on textarea "سموثي مخلوط مع [PERSON_NAME] ,ناضجة." at bounding box center [471, 200] width 218 height 30
click at [377, 189] on textarea "سموثي مخلوط مع [PERSON_NAME] ,ناضجة." at bounding box center [471, 200] width 218 height 30
click at [375, 190] on textarea "سموثي مخلوط مع [PERSON_NAME]ي,ناضجة." at bounding box center [471, 200] width 218 height 30
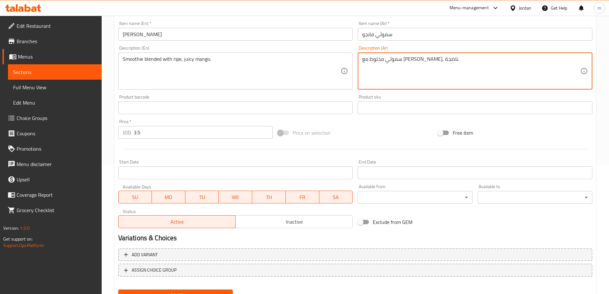
scroll to position [158, 0]
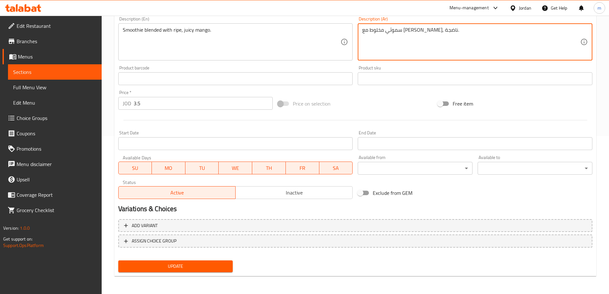
type textarea "سموثي مخلوط مع [PERSON_NAME], ناضجة."
click at [206, 261] on button "Update" at bounding box center [175, 266] width 115 height 12
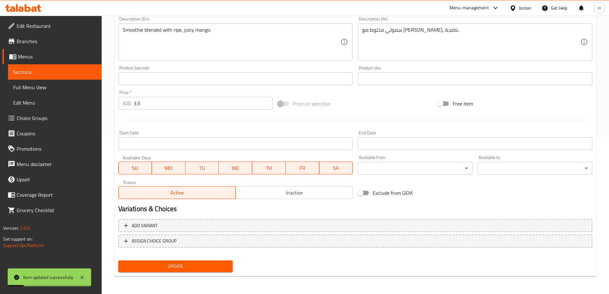
click at [57, 89] on span "Full Menu View" at bounding box center [54, 87] width 83 height 8
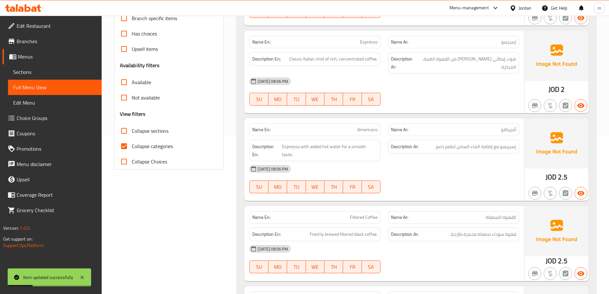
click at [126, 143] on input "Collapse categories" at bounding box center [123, 145] width 15 height 15
checkbox input "false"
click at [125, 130] on input "Collapse sections" at bounding box center [123, 130] width 15 height 15
checkbox input "true"
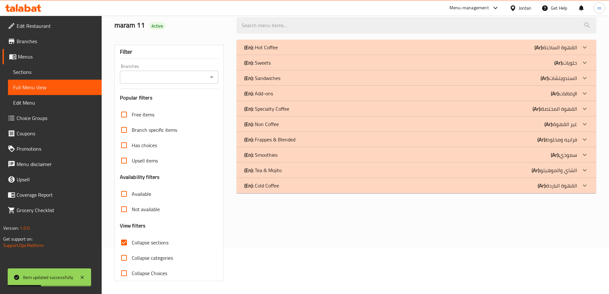
scroll to position [46, 0]
click at [310, 143] on div "(En): Frappes & Blended (Ar): فرابيه ومخلوط" at bounding box center [410, 139] width 333 height 8
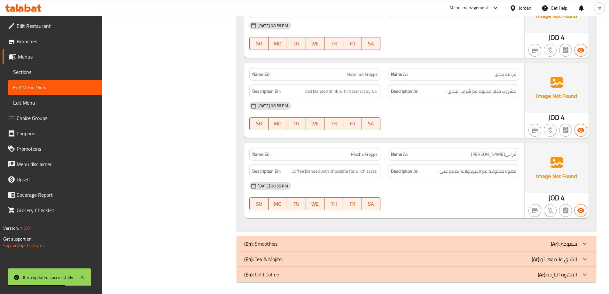
scroll to position [471, 0]
click at [331, 241] on div "(En): Smoothies (Ar): سموذي" at bounding box center [410, 243] width 333 height 8
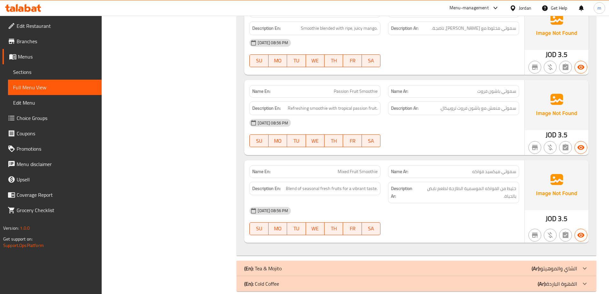
scroll to position [819, 0]
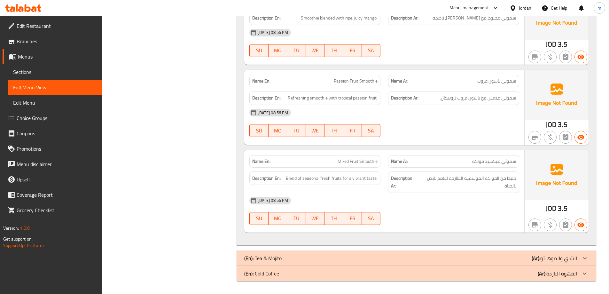
click at [54, 73] on span "Sections" at bounding box center [54, 72] width 83 height 8
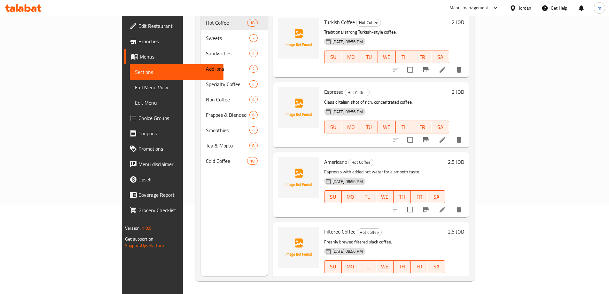
scroll to position [89, 0]
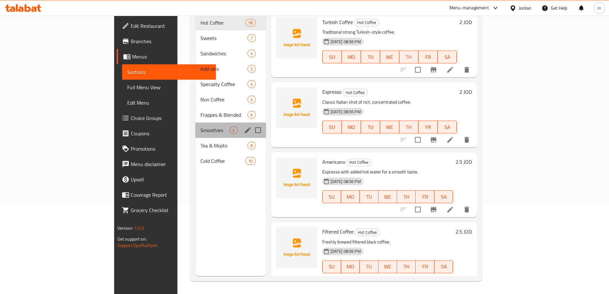
click at [195, 127] on div "Smoothies 4" at bounding box center [230, 129] width 70 height 15
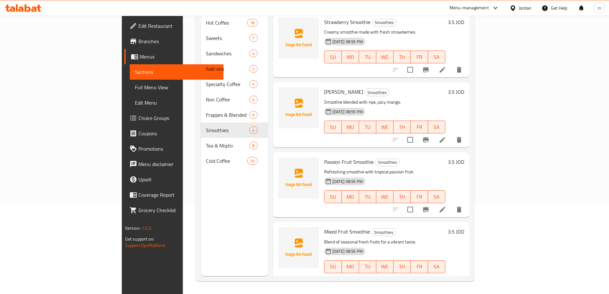
scroll to position [2, 0]
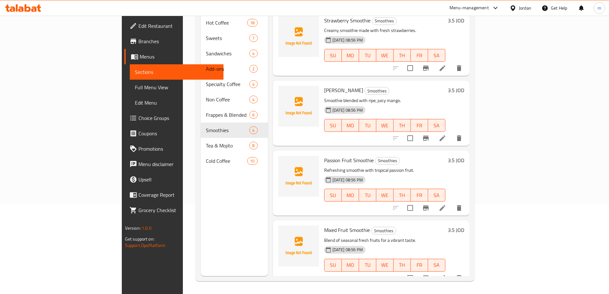
click at [446, 274] on icon at bounding box center [442, 278] width 8 height 8
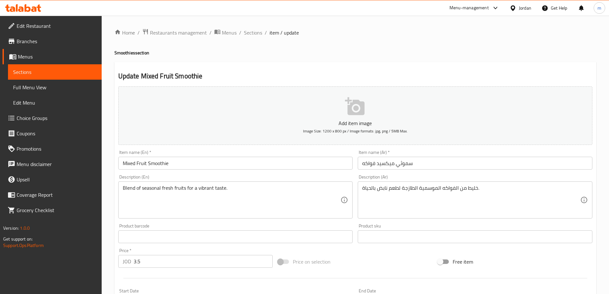
click at [378, 164] on input "سموثي ميكسيد فواكه" at bounding box center [474, 163] width 234 height 13
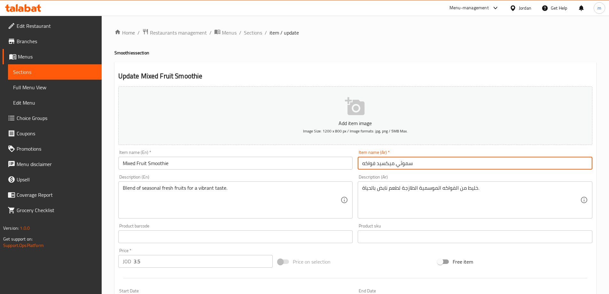
drag, startPoint x: 378, startPoint y: 164, endPoint x: 389, endPoint y: 164, distance: 11.8
click at [389, 164] on input "سموثي ميكسيد فواكه" at bounding box center [474, 163] width 234 height 13
click at [407, 161] on input "سموثي فواكه" at bounding box center [474, 163] width 234 height 13
type input "س"
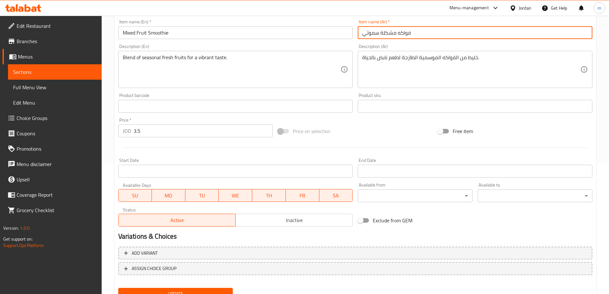
scroll to position [158, 0]
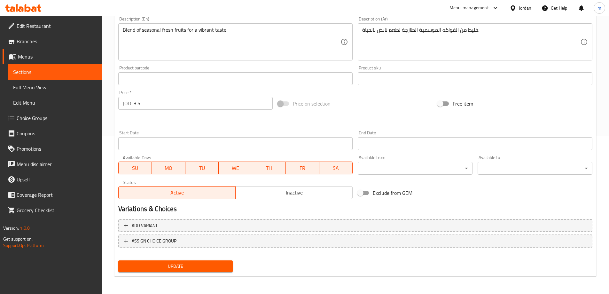
type input "فواكه مشكلة سموثي"
click at [191, 264] on span "Update" at bounding box center [175, 266] width 104 height 8
click at [56, 91] on link "Full Menu View" at bounding box center [55, 87] width 94 height 15
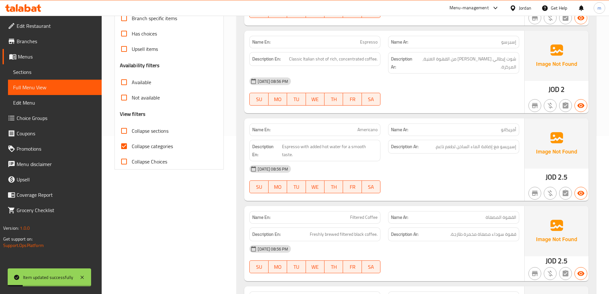
click at [161, 148] on span "Collapse categories" at bounding box center [152, 146] width 41 height 8
click at [132, 148] on input "Collapse categories" at bounding box center [123, 145] width 15 height 15
checkbox input "false"
click at [158, 133] on span "Collapse sections" at bounding box center [150, 131] width 37 height 8
click at [132, 133] on input "Collapse sections" at bounding box center [123, 130] width 15 height 15
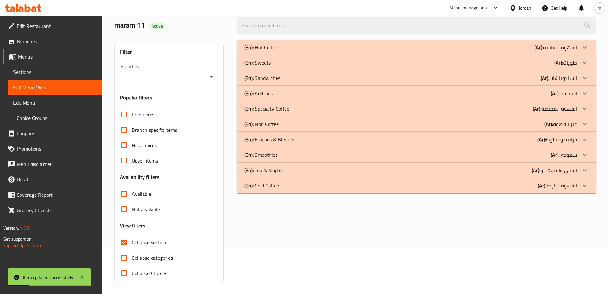
scroll to position [46, 0]
click at [307, 168] on div "(En): Tea & [PERSON_NAME] (Ar): الشاي والموهيتو" at bounding box center [410, 170] width 333 height 8
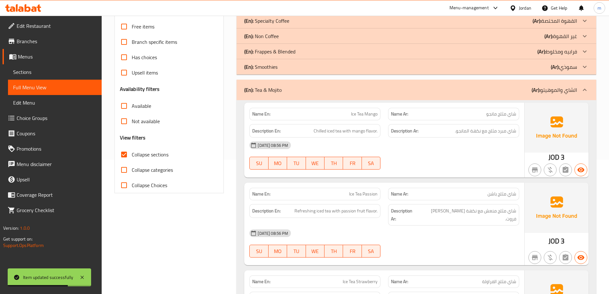
scroll to position [174, 0]
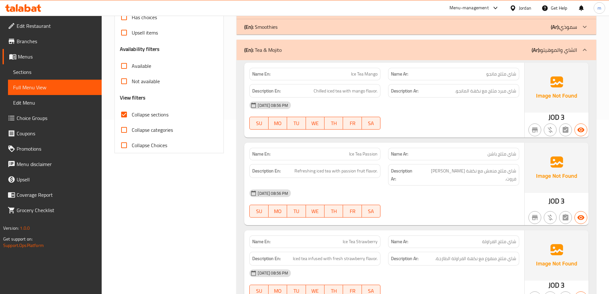
click at [161, 113] on span "Collapse sections" at bounding box center [150, 115] width 37 height 8
click at [132, 113] on input "Collapse sections" at bounding box center [123, 114] width 15 height 15
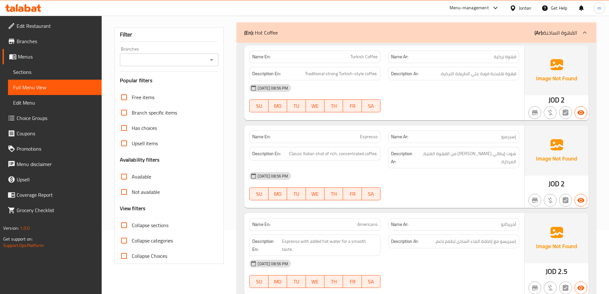
scroll to position [64, 0]
click at [136, 226] on span "Collapse sections" at bounding box center [150, 225] width 37 height 8
click at [132, 226] on input "Collapse sections" at bounding box center [123, 224] width 15 height 15
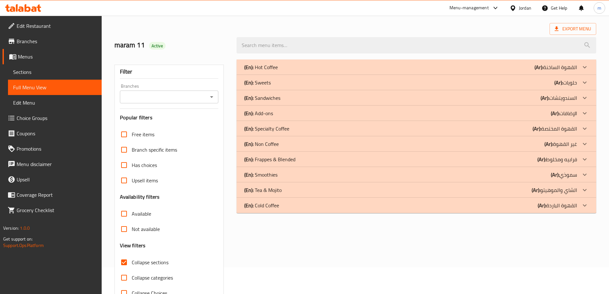
scroll to position [0, 0]
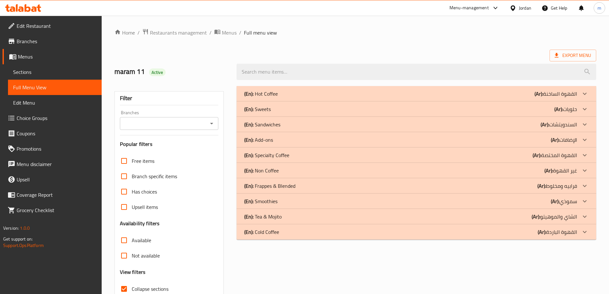
click at [540, 216] on b "(Ar):" at bounding box center [535, 216] width 9 height 10
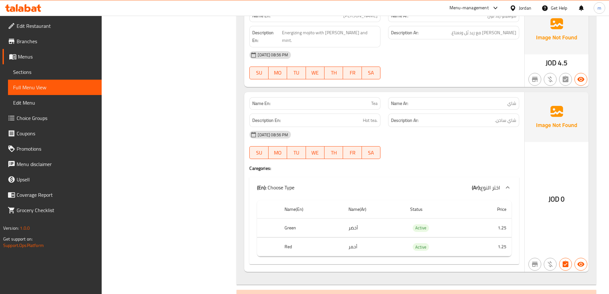
scroll to position [729, 0]
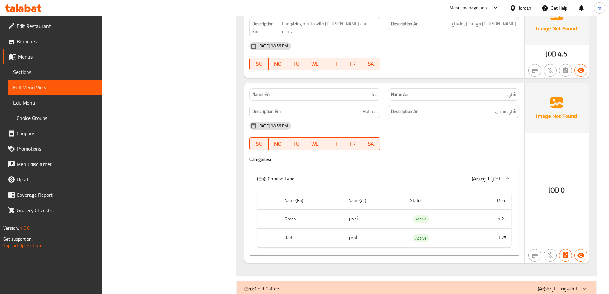
click at [558, 284] on p "(Ar): القهوة الباردة" at bounding box center [556, 288] width 39 height 8
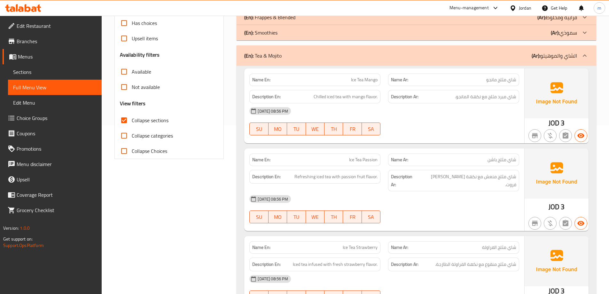
scroll to position [160, 0]
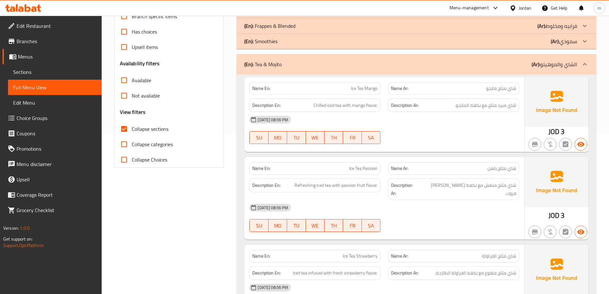
click at [371, 168] on span "Ice Tea Passion" at bounding box center [363, 168] width 28 height 7
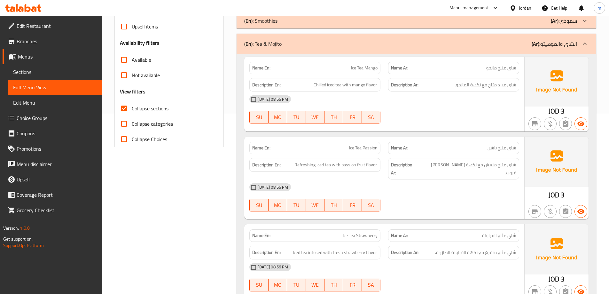
scroll to position [192, 0]
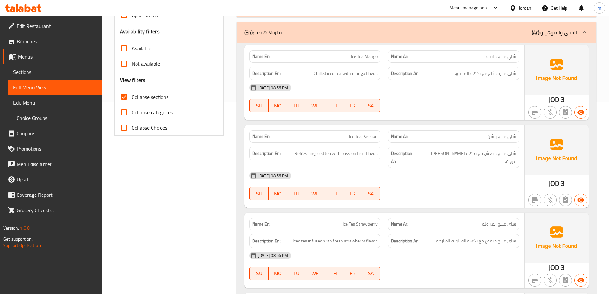
click at [361, 136] on span "Ice Tea Passion" at bounding box center [363, 136] width 28 height 7
copy span "Ice Tea Passion"
click at [357, 157] on div "Description En: Refreshing iced tea with passion fruit flavor." at bounding box center [314, 153] width 131 height 14
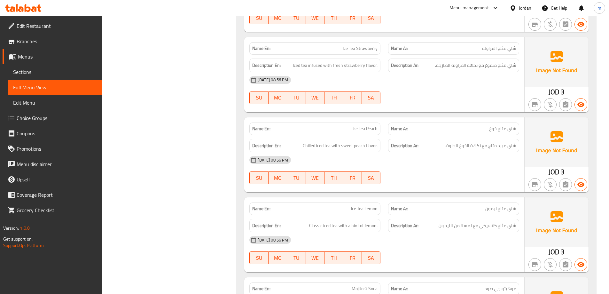
scroll to position [415, 0]
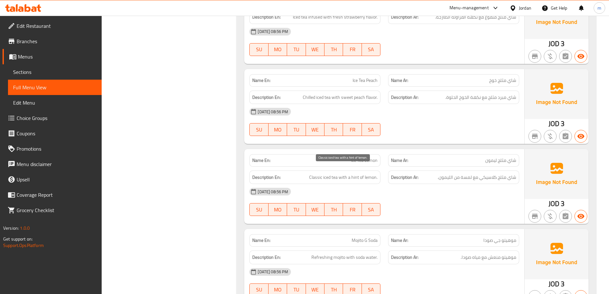
click at [356, 173] on span "Classic iced tea with a hint of lemon." at bounding box center [343, 177] width 68 height 8
copy span "hint"
click at [371, 157] on span "Ice Tea Lemon" at bounding box center [364, 160] width 27 height 7
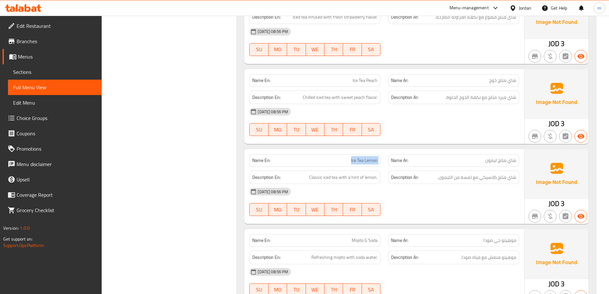
click at [371, 157] on span "Ice Tea Lemon" at bounding box center [364, 160] width 27 height 7
copy span "Ice Tea Lemon"
click at [407, 157] on strong "Name Ar:" at bounding box center [399, 160] width 17 height 7
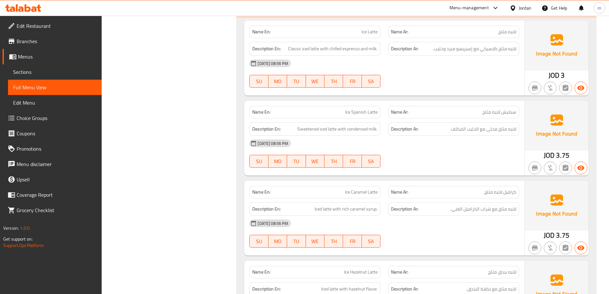
scroll to position [1022, 0]
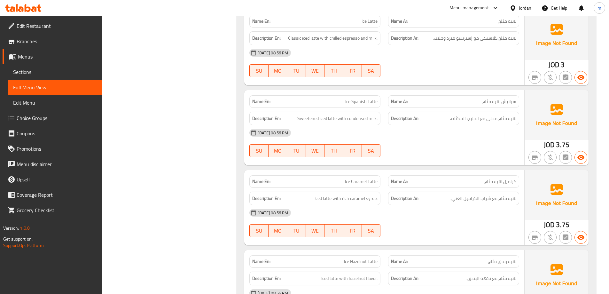
click at [363, 178] on span "Ice Caramel Latte" at bounding box center [361, 181] width 33 height 7
copy span "Ice Caramel Latte"
click at [505, 205] on div "[DATE] 08:56 PM" at bounding box center [383, 212] width 277 height 15
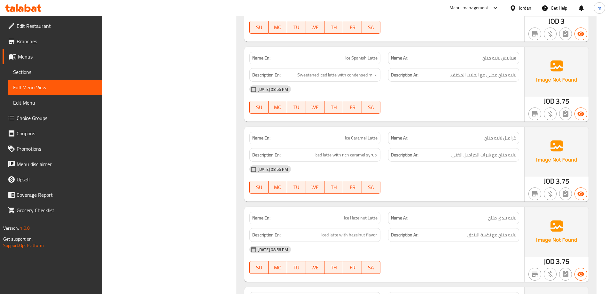
scroll to position [1054, 0]
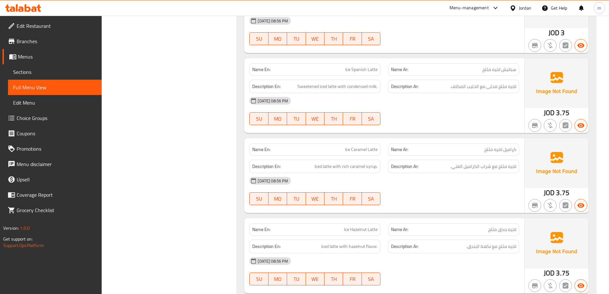
click at [370, 66] on span "Ice Spanish Latte" at bounding box center [361, 69] width 32 height 7
copy span "Ice Spanish Latte"
click at [365, 146] on span "Ice Caramel Latte" at bounding box center [361, 149] width 33 height 7
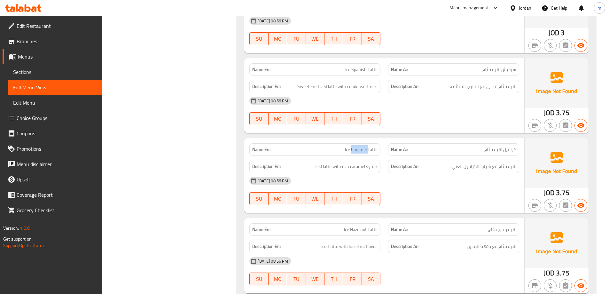
click at [365, 146] on span "Ice Caramel Latte" at bounding box center [361, 149] width 33 height 7
copy span "Ice Caramel Latte"
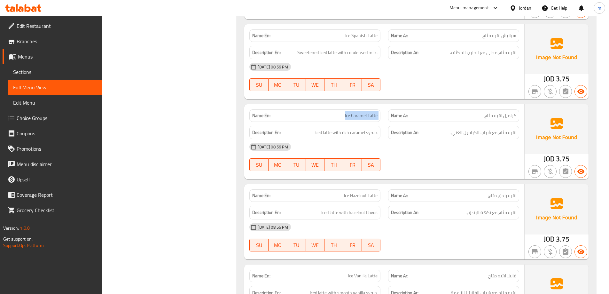
scroll to position [1150, 0]
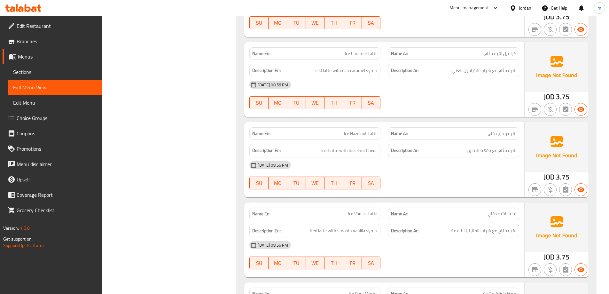
click at [449, 166] on div "[DATE] 08:56 PM SU MO TU WE TH FR SA" at bounding box center [383, 175] width 277 height 36
click at [331, 146] on span "Iced latte with hazelnut flavor." at bounding box center [349, 150] width 56 height 8
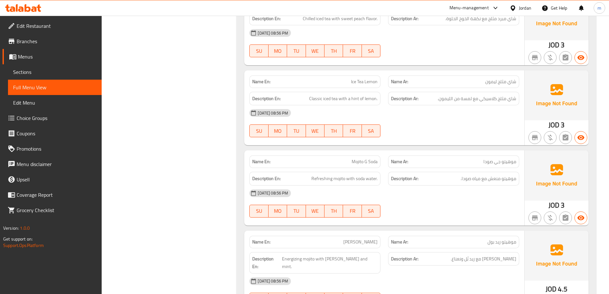
scroll to position [489, 0]
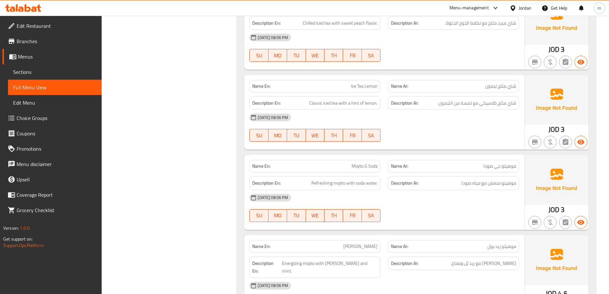
click at [65, 83] on link "Full Menu View" at bounding box center [55, 87] width 94 height 15
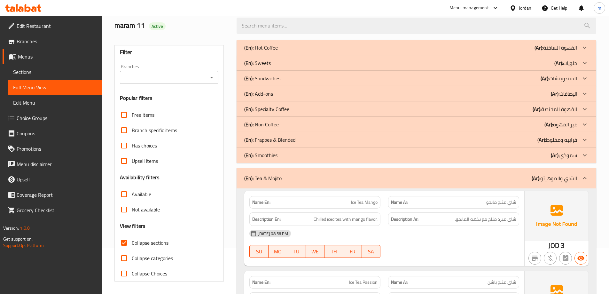
scroll to position [96, 0]
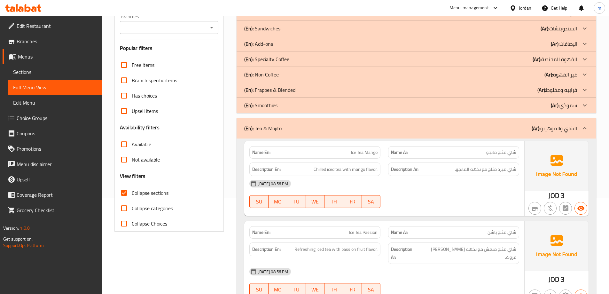
click at [153, 194] on span "Collapse sections" at bounding box center [150, 193] width 37 height 8
click at [132, 194] on input "Collapse sections" at bounding box center [123, 192] width 15 height 15
checkbox input "false"
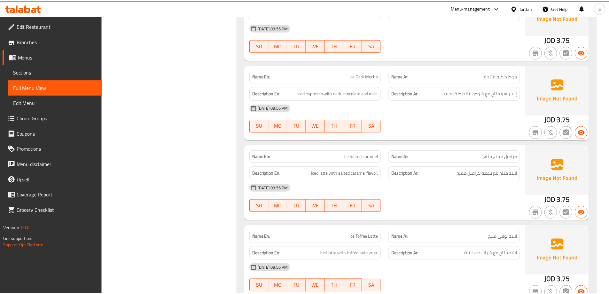
scroll to position [5674, 0]
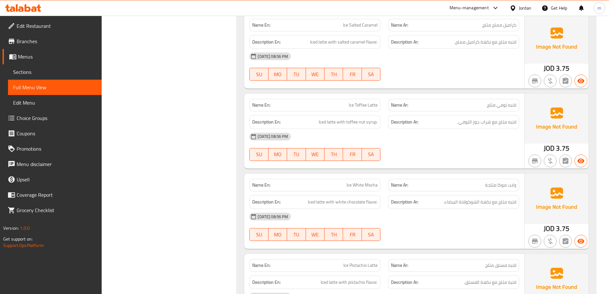
click at [39, 26] on span "Edit Restaurant" at bounding box center [57, 26] width 80 height 8
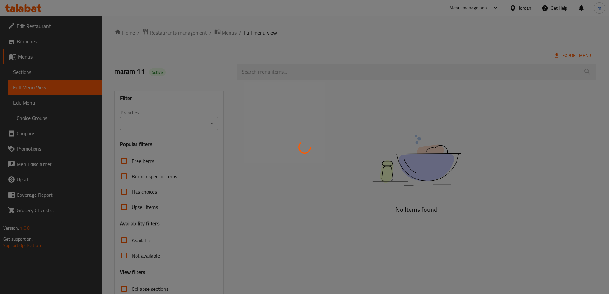
click at [39, 72] on div at bounding box center [304, 147] width 609 height 294
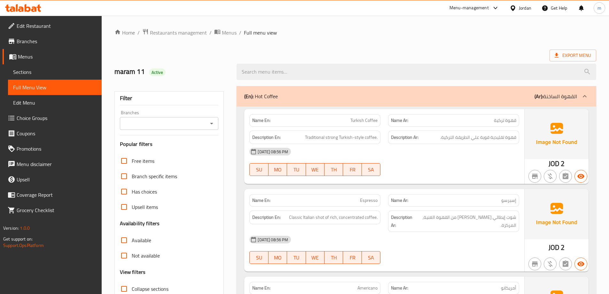
click at [39, 72] on span "Sections" at bounding box center [54, 72] width 83 height 8
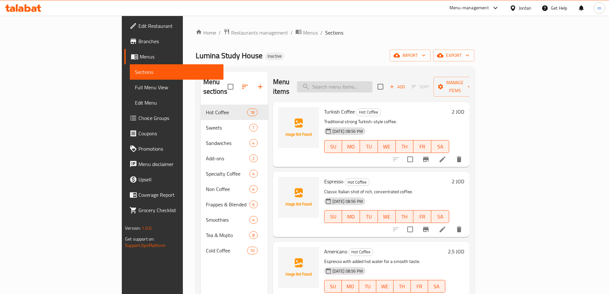
click at [365, 86] on input "search" at bounding box center [334, 86] width 75 height 11
paste input "Ice Tea Passion"
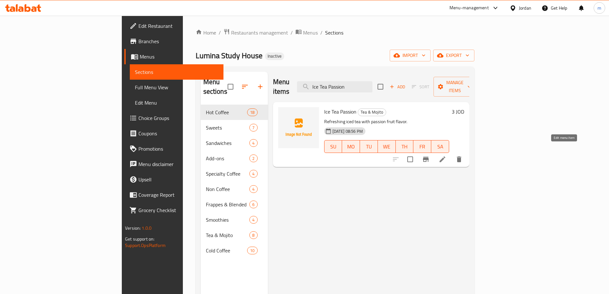
type input "Ice Tea Passion"
click at [446, 155] on icon at bounding box center [442, 159] width 8 height 8
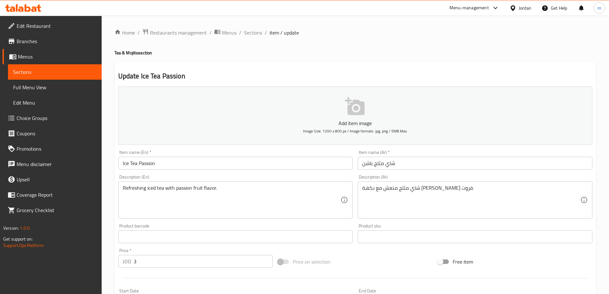
click at [366, 163] on input "شاي مثلج باشن" at bounding box center [474, 163] width 234 height 13
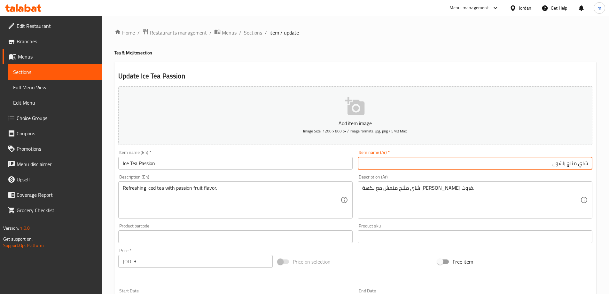
type input "شاي مثلج باشون"
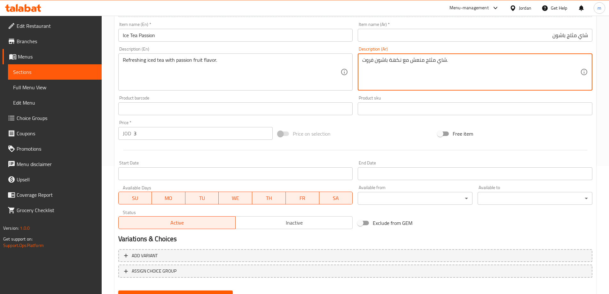
scroll to position [158, 0]
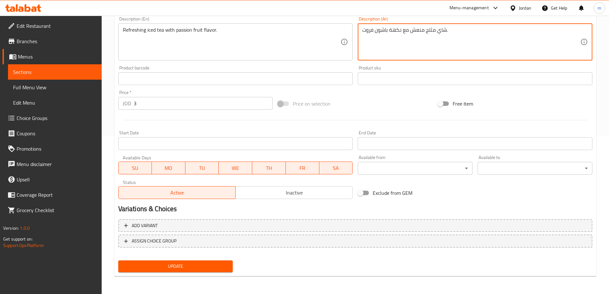
type textarea "شاي مثلج منعش مع نكهة باشون فروت."
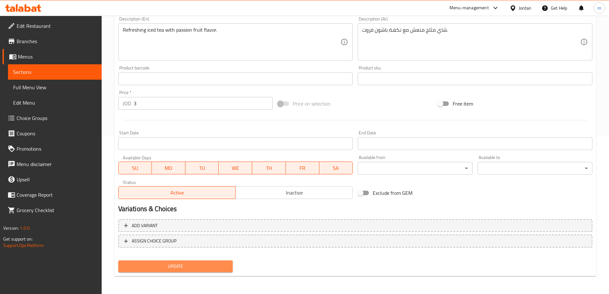
click at [206, 266] on span "Update" at bounding box center [175, 266] width 104 height 8
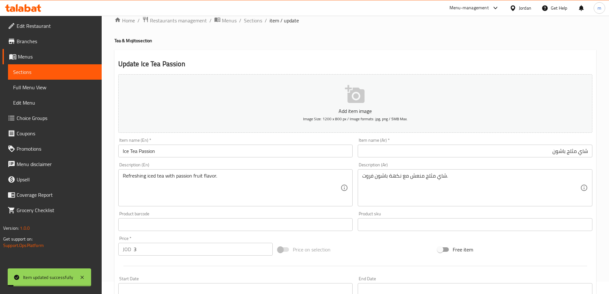
scroll to position [0, 0]
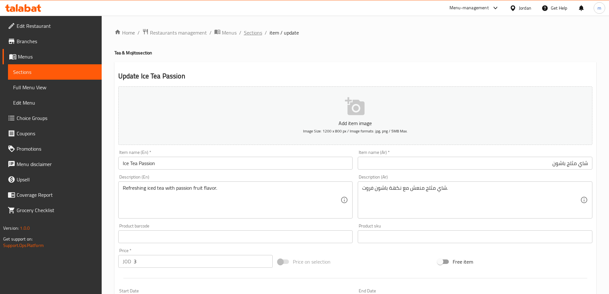
click at [250, 31] on span "Sections" at bounding box center [253, 33] width 18 height 8
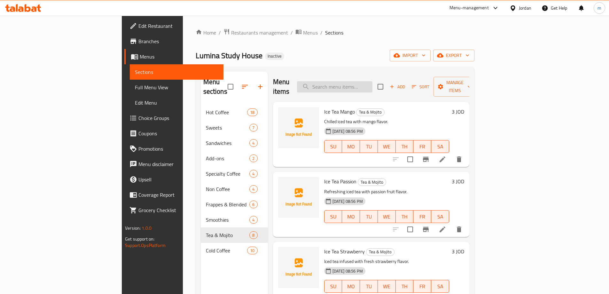
click at [372, 81] on input "search" at bounding box center [334, 86] width 75 height 11
paste input "Ice Tea Lemon"
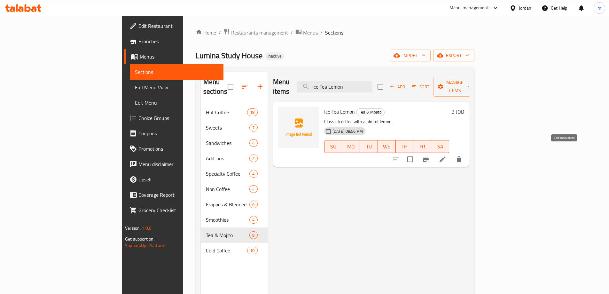
type input "Ice Tea Lemon"
click at [446, 155] on icon at bounding box center [442, 159] width 8 height 8
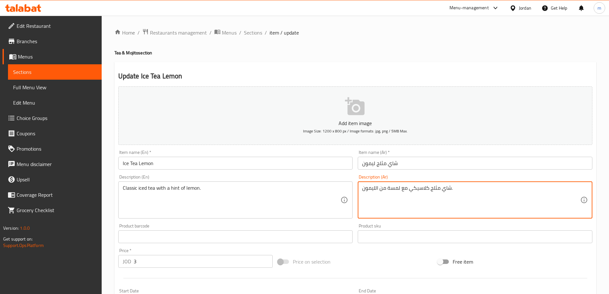
click at [391, 188] on textarea "شاي مثلج كلاسيكي مع لمسة من الليمون." at bounding box center [471, 200] width 218 height 30
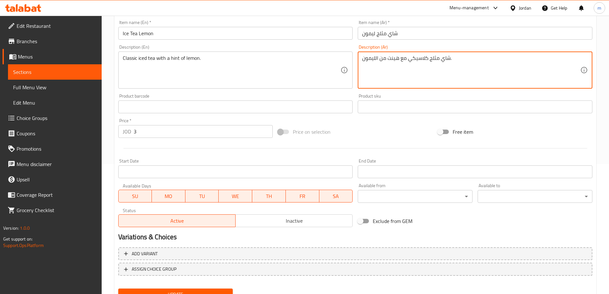
scroll to position [158, 0]
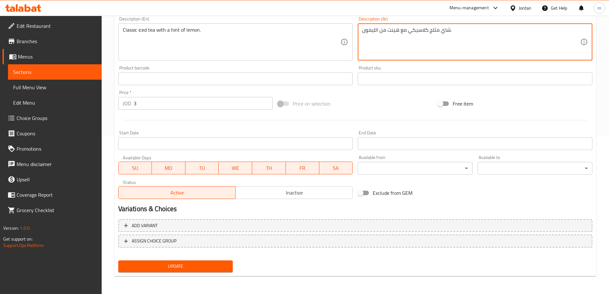
type textarea "شاي مثلج كلاسيكي مع هينت من الليمون."
click at [184, 266] on span "Update" at bounding box center [175, 266] width 104 height 8
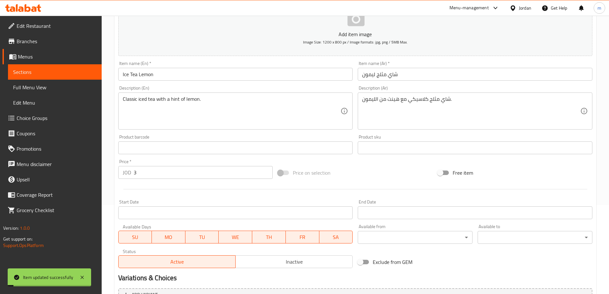
scroll to position [0, 0]
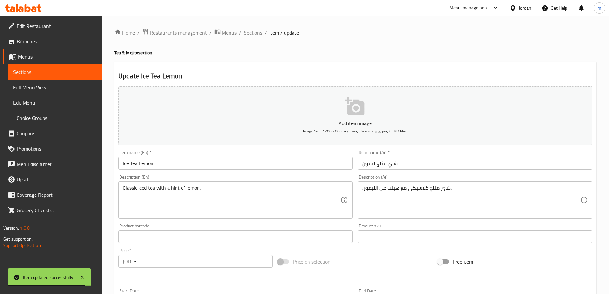
click at [254, 33] on span "Sections" at bounding box center [253, 33] width 18 height 8
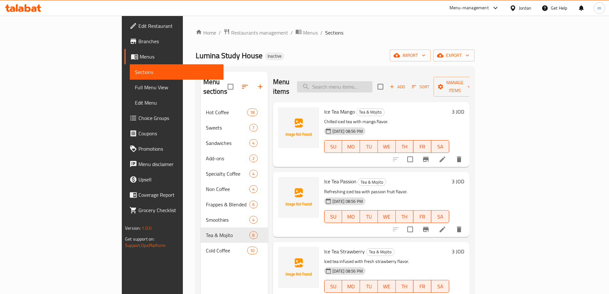
click at [369, 83] on input "search" at bounding box center [334, 86] width 75 height 11
paste input "Ice Caramel Latte"
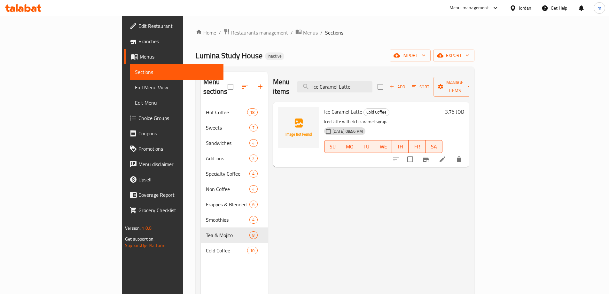
type input "Ice Caramel Latte"
click at [445, 156] on icon at bounding box center [442, 159] width 6 height 6
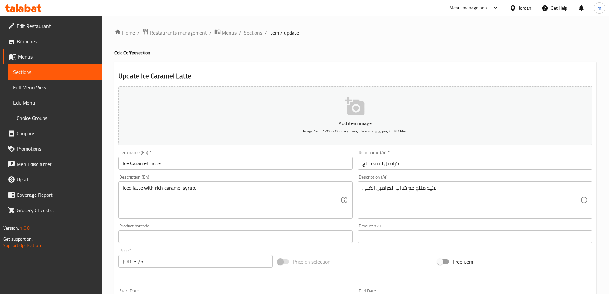
click at [410, 162] on input "كراميل لاتيه مثلج" at bounding box center [474, 163] width 234 height 13
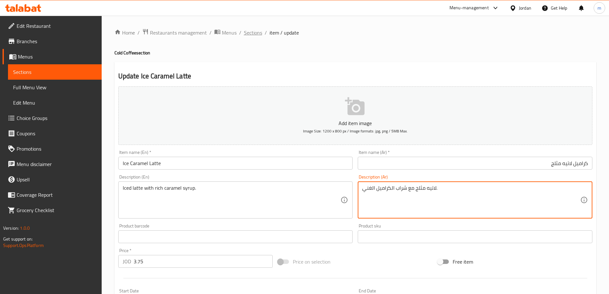
click at [249, 34] on span "Sections" at bounding box center [253, 33] width 18 height 8
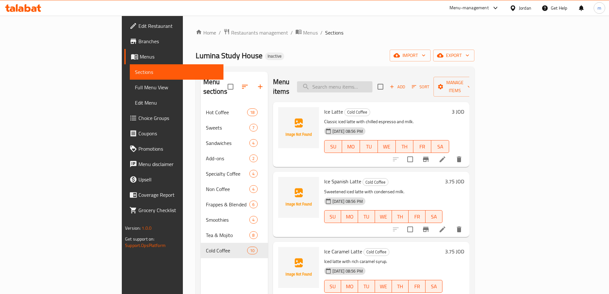
click at [366, 81] on input "search" at bounding box center [334, 86] width 75 height 11
paste input "Ice Spanish Latte"
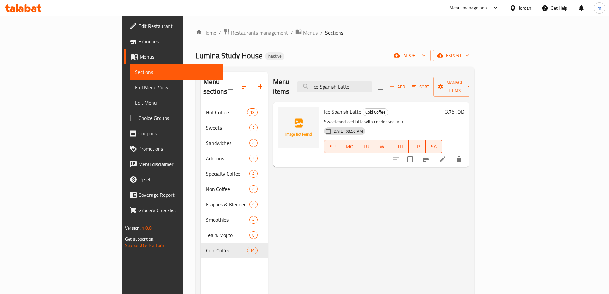
type input "Ice Spanish Latte"
click at [445, 156] on icon at bounding box center [442, 159] width 6 height 6
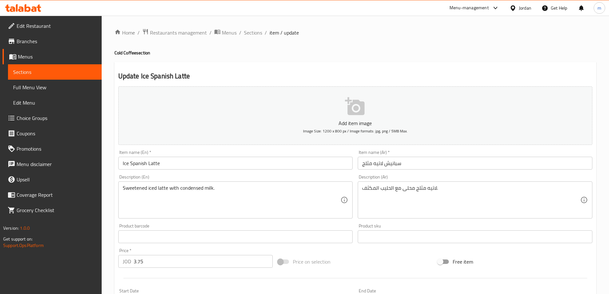
click at [389, 163] on input "سبانيش لاتيه مثلج" at bounding box center [474, 163] width 234 height 13
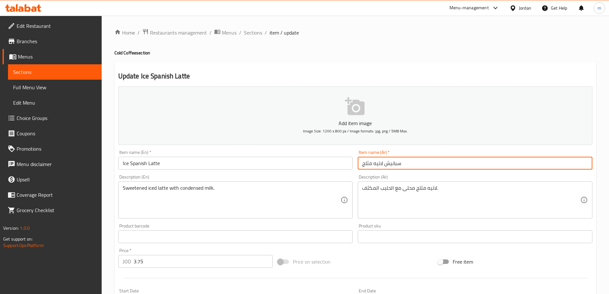
click at [389, 163] on input "سبانيش لاتيه مثلج" at bounding box center [474, 163] width 234 height 13
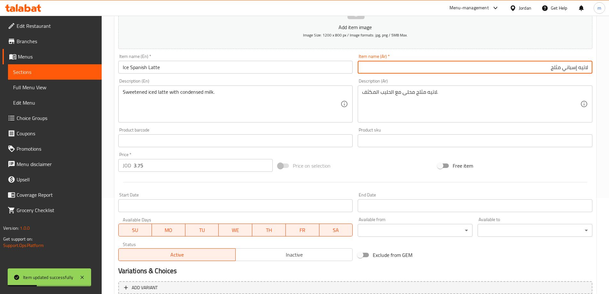
scroll to position [158, 0]
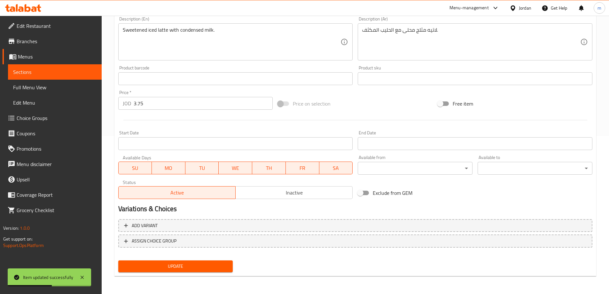
type input "لاتيه إسباني مثلج"
click at [214, 262] on span "Update" at bounding box center [175, 266] width 104 height 8
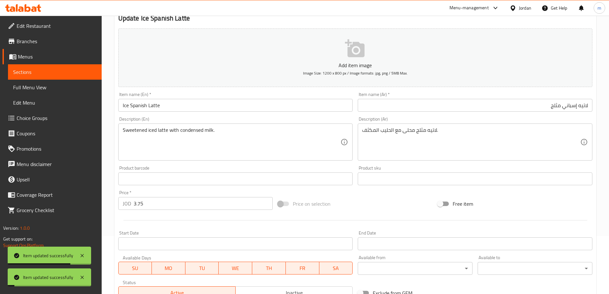
scroll to position [0, 0]
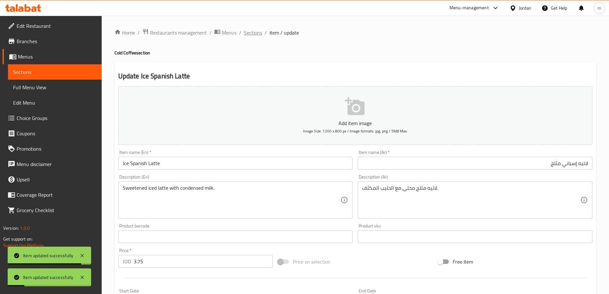
click at [250, 33] on span "Sections" at bounding box center [253, 33] width 18 height 8
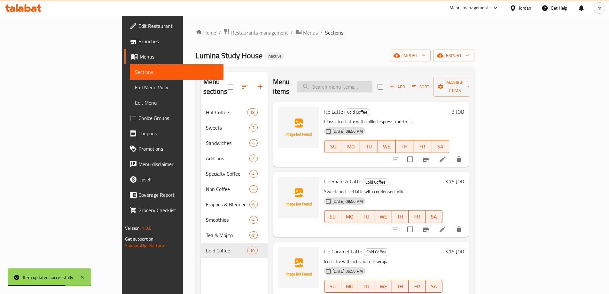
click at [368, 81] on input "search" at bounding box center [334, 86] width 75 height 11
paste input "Ice Caramel Latte"
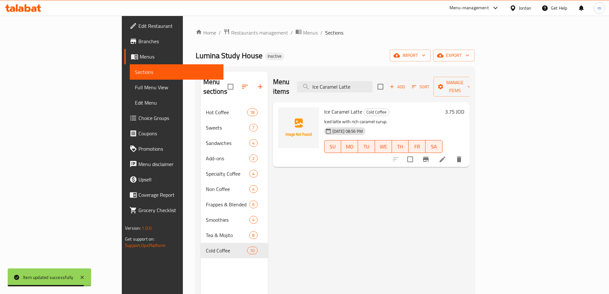
type input "Ice Caramel Latte"
click at [451, 154] on li at bounding box center [442, 159] width 18 height 12
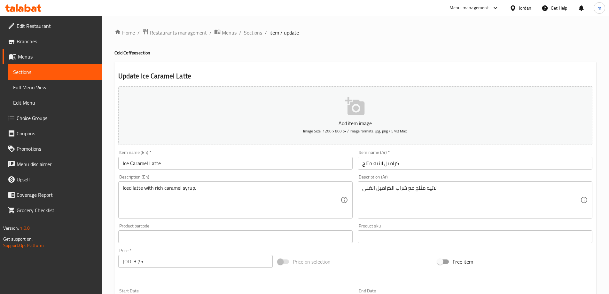
click at [410, 167] on input "كراميل لاتيه مثلج" at bounding box center [474, 163] width 234 height 13
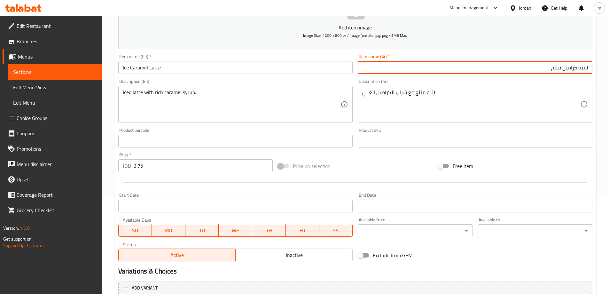
scroll to position [96, 0]
type input "لاتيه كراميل مثلج"
click at [134, 66] on input "Ice Caramel Latte" at bounding box center [235, 67] width 234 height 13
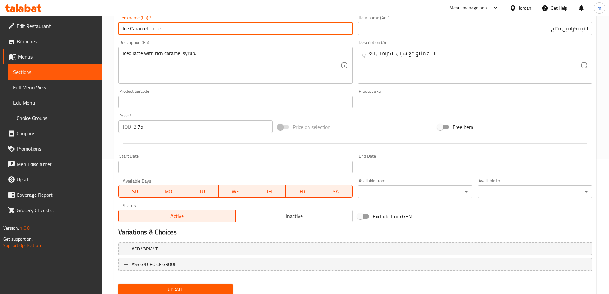
scroll to position [158, 0]
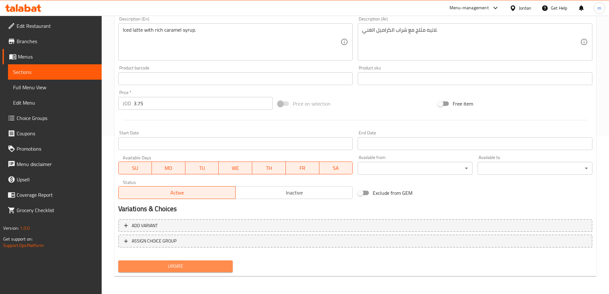
click at [214, 267] on span "Update" at bounding box center [175, 266] width 104 height 8
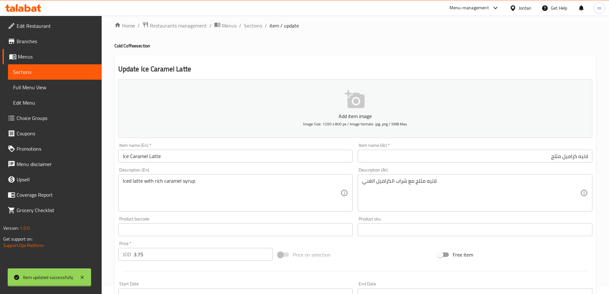
scroll to position [0, 0]
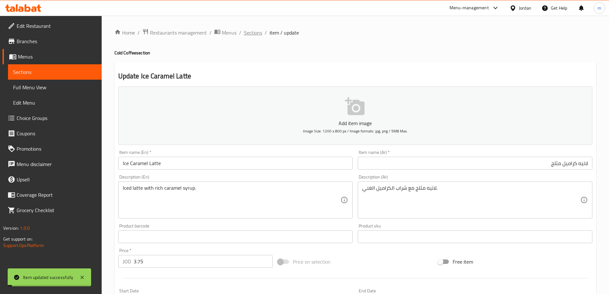
click at [252, 32] on span "Sections" at bounding box center [253, 33] width 18 height 8
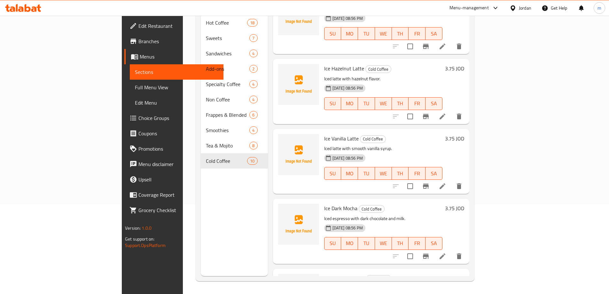
scroll to position [160, 0]
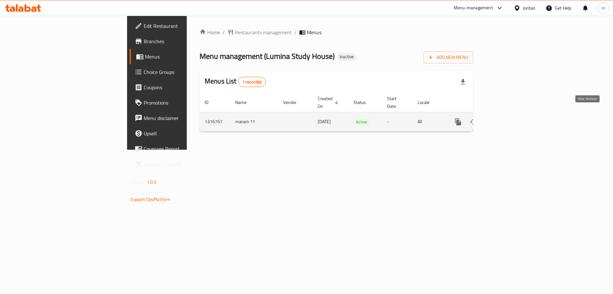
click at [508, 118] on icon "enhanced table" at bounding box center [505, 122] width 8 height 8
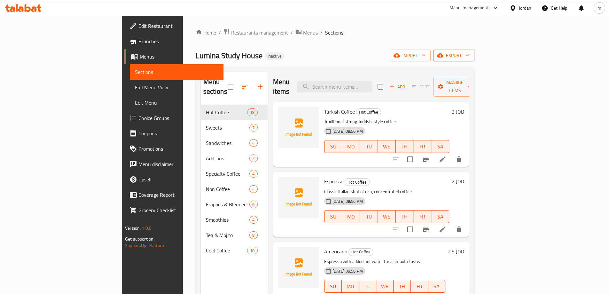
click at [470, 57] on icon "button" at bounding box center [467, 55] width 6 height 6
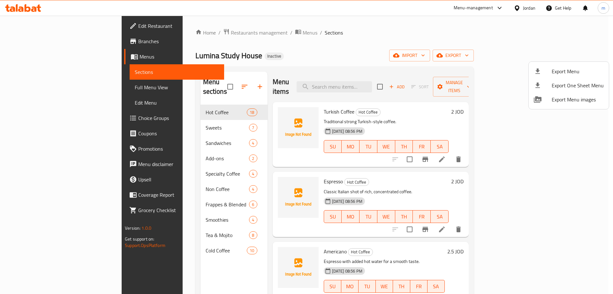
click at [407, 100] on div at bounding box center [306, 147] width 613 height 294
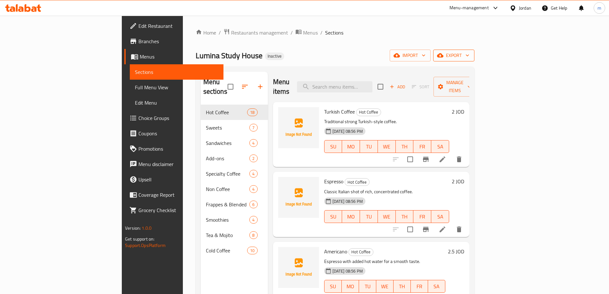
click at [470, 57] on icon "button" at bounding box center [467, 55] width 6 height 6
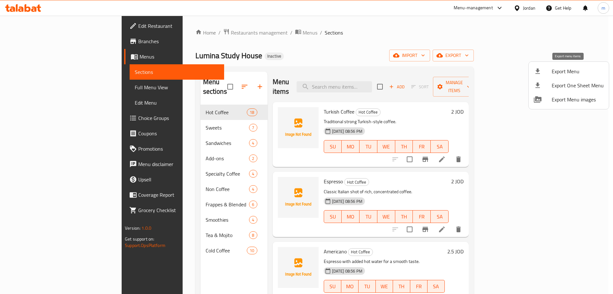
click at [565, 73] on span "Export Menu" at bounding box center [578, 71] width 52 height 8
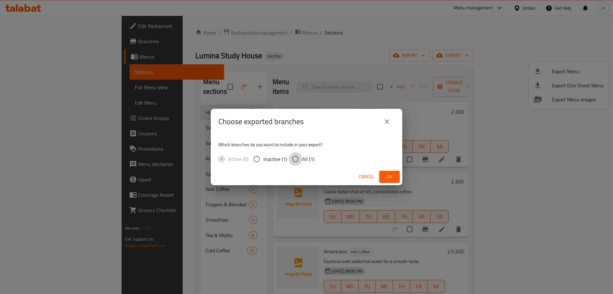
click at [299, 161] on input "All (1)" at bounding box center [295, 158] width 13 height 13
radio input "true"
click at [388, 178] on span "Ok" at bounding box center [390, 177] width 10 height 8
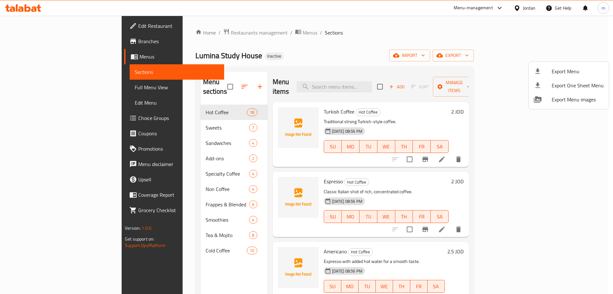
click at [43, 26] on div at bounding box center [306, 147] width 613 height 294
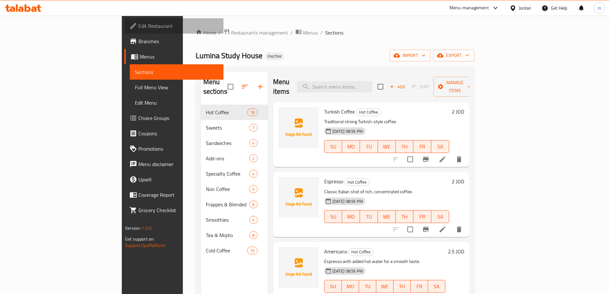
click at [138, 26] on span "Edit Restaurant" at bounding box center [178, 26] width 80 height 8
